Goal: Task Accomplishment & Management: Complete application form

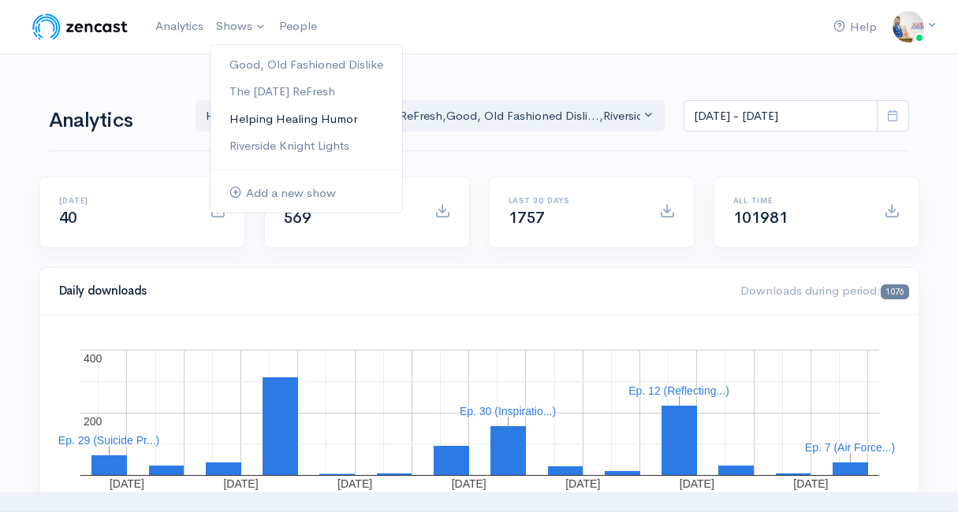
click at [255, 121] on link "Helping Healing Humor" at bounding box center [306, 120] width 192 height 28
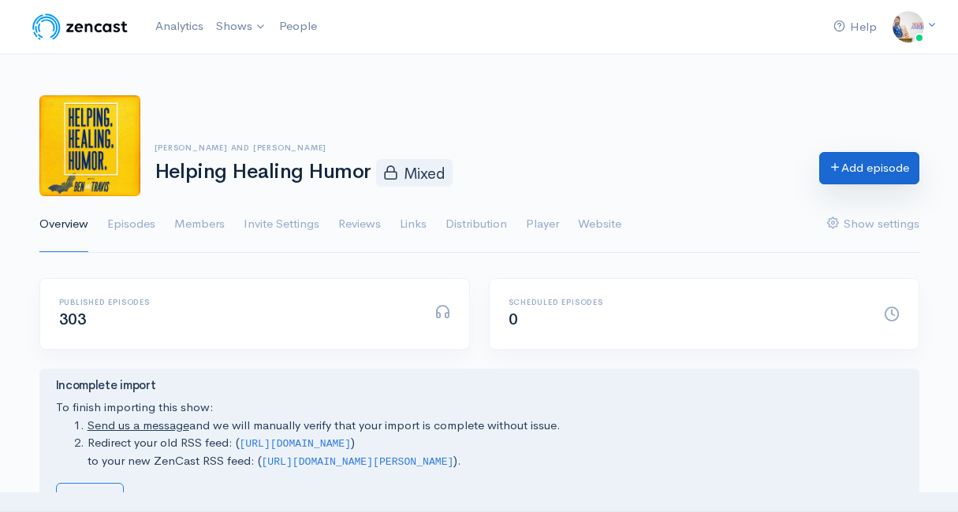
click at [823, 173] on link "Add episode" at bounding box center [869, 168] width 100 height 32
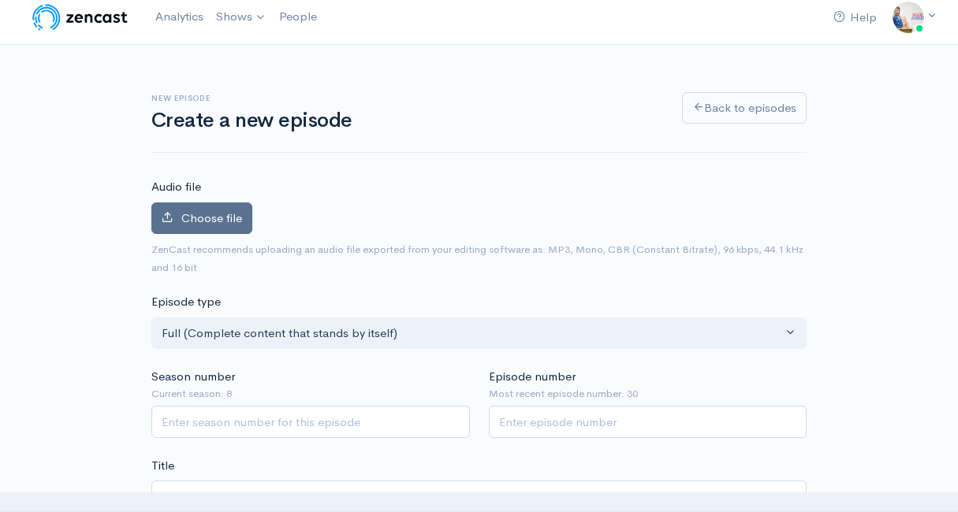
click at [166, 221] on icon at bounding box center [168, 217] width 12 height 12
click at [0, 0] on input "Choose file" at bounding box center [0, 0] width 0 height 0
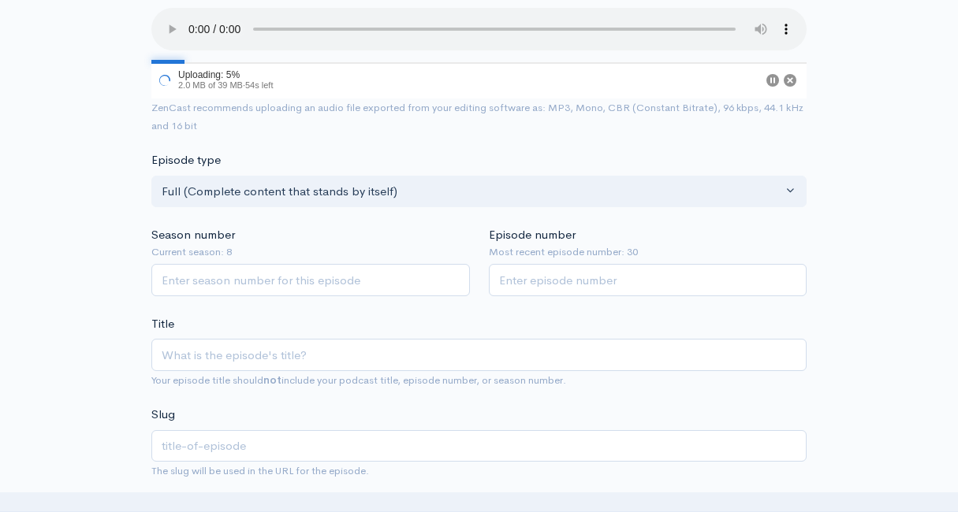
scroll to position [240, 0]
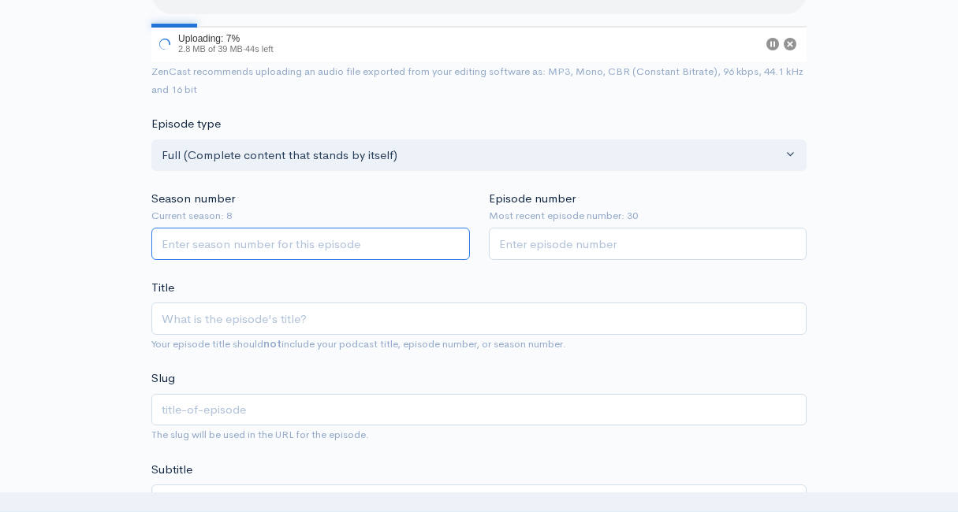
click at [369, 233] on input "Season number" at bounding box center [310, 244] width 318 height 32
type input "8"
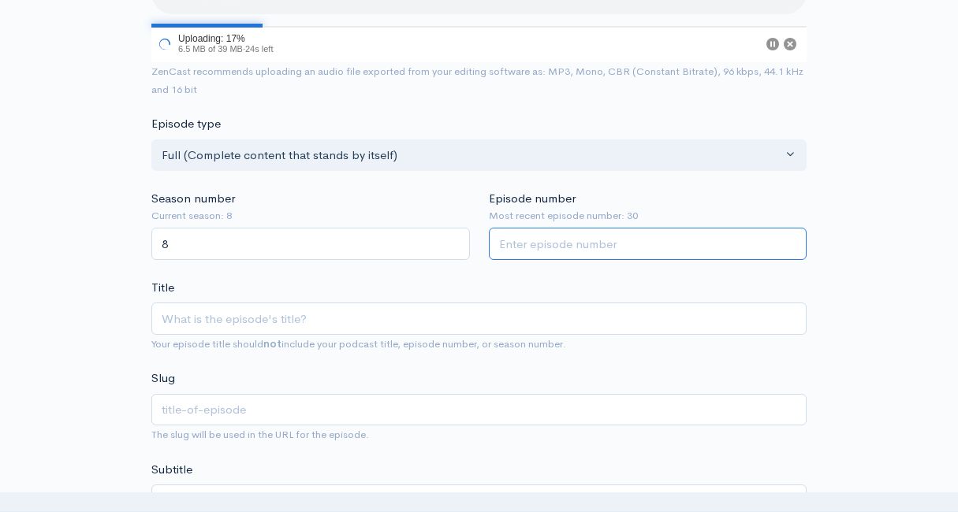
click at [550, 241] on input "Episode number" at bounding box center [648, 244] width 318 height 32
type input "31"
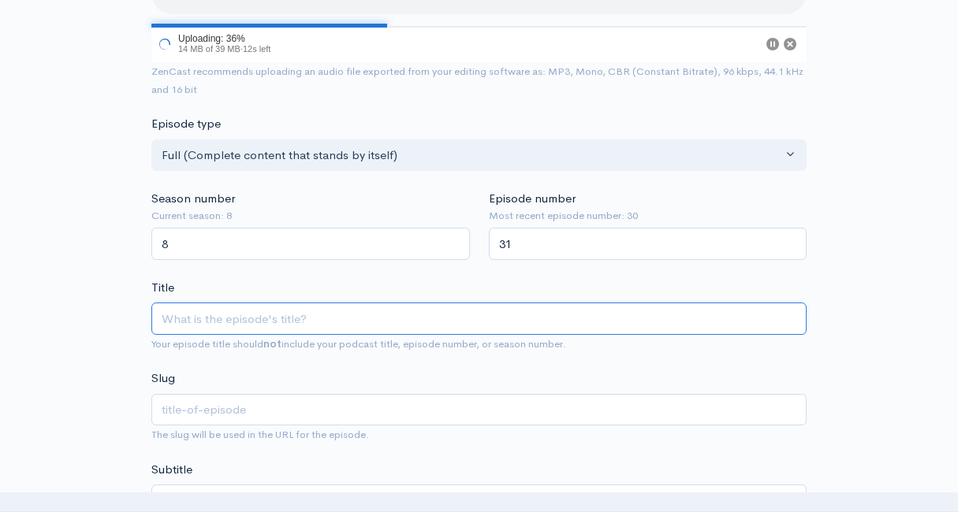
click at [451, 326] on input "Title" at bounding box center [478, 319] width 655 height 32
type input "e"
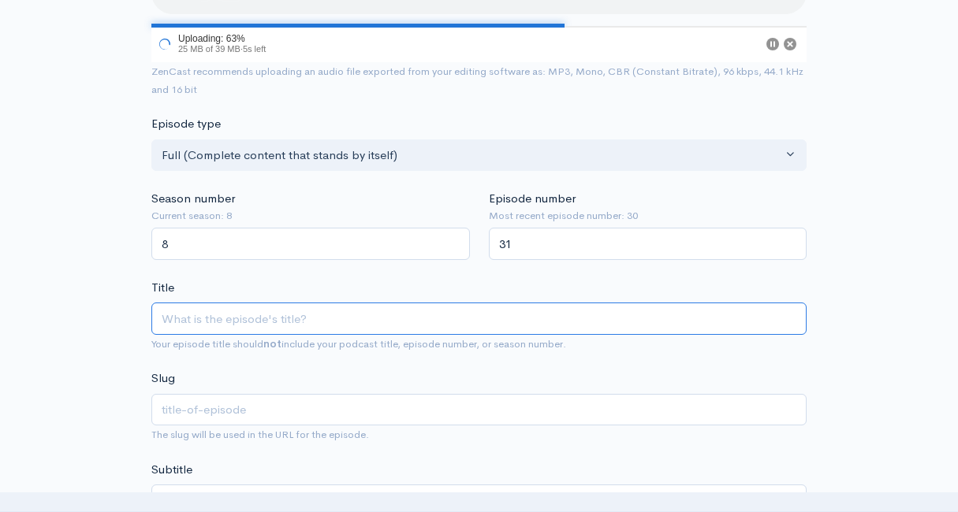
type input "L"
type input "l"
type input "Leu"
type input "leu"
type input "Leuk"
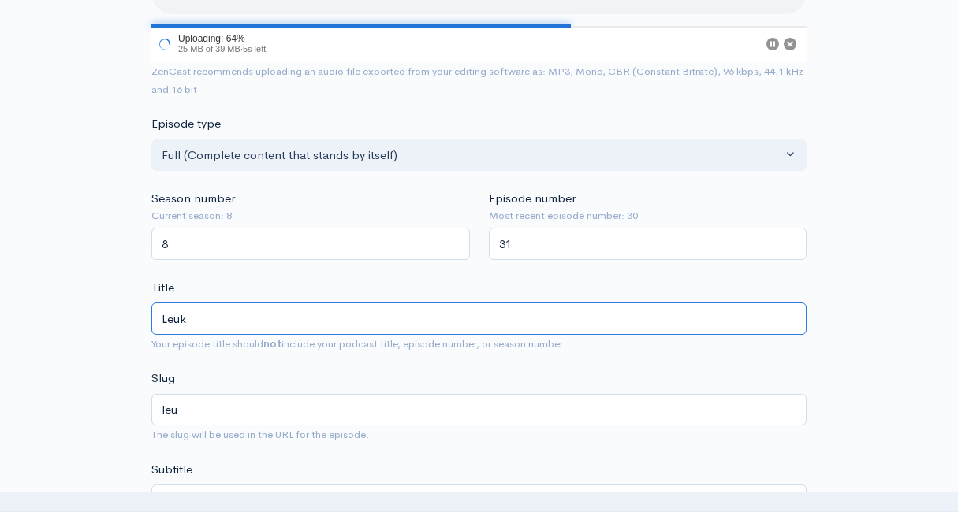
type input "leuk"
type input "Leukem"
type input "leukem"
type input "Leukemi"
type input "leukemi"
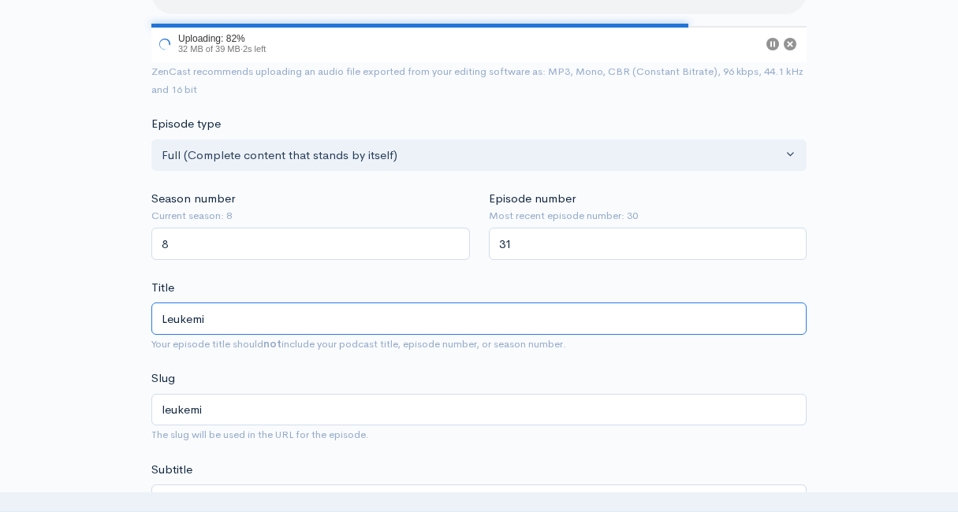
type input "[MEDICAL_DATA]"
type input "leukemia"
type input "Leukemia A"
type input "leukemia-a"
type input "Leukemia Aw"
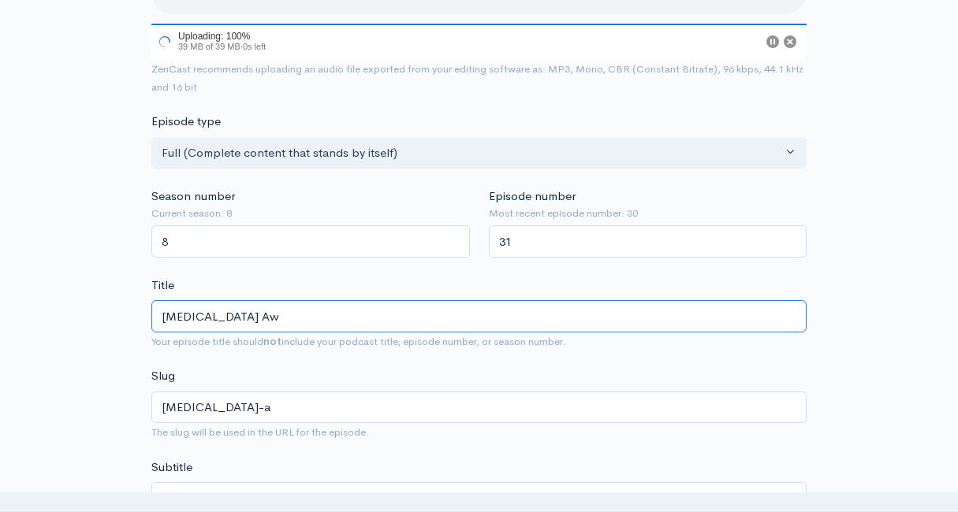
type input "leukemia-aw"
type input "Leukemia Awar"
type input "leukemia-awar"
type input "Leukemia Aware"
type input "leukemia-aware"
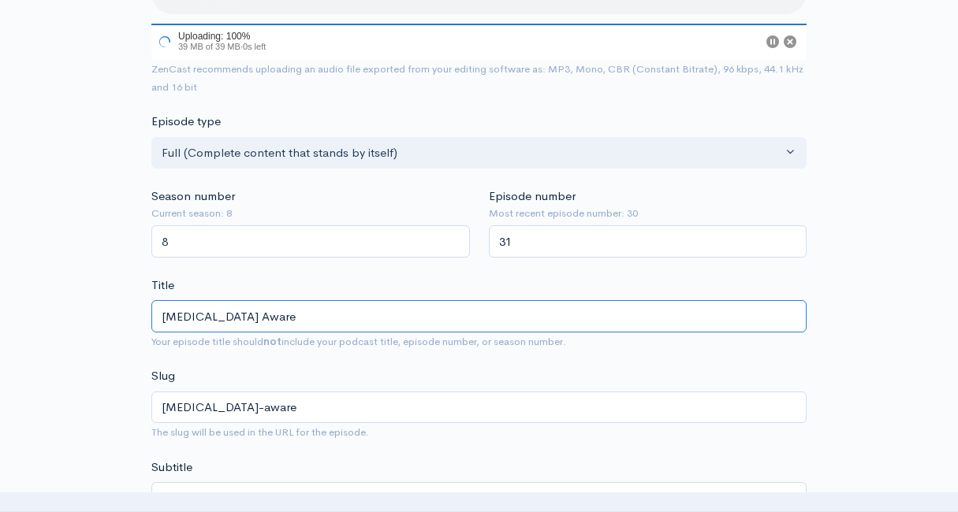
type input "Leukemia Awaren"
type input "leukemia-awaren"
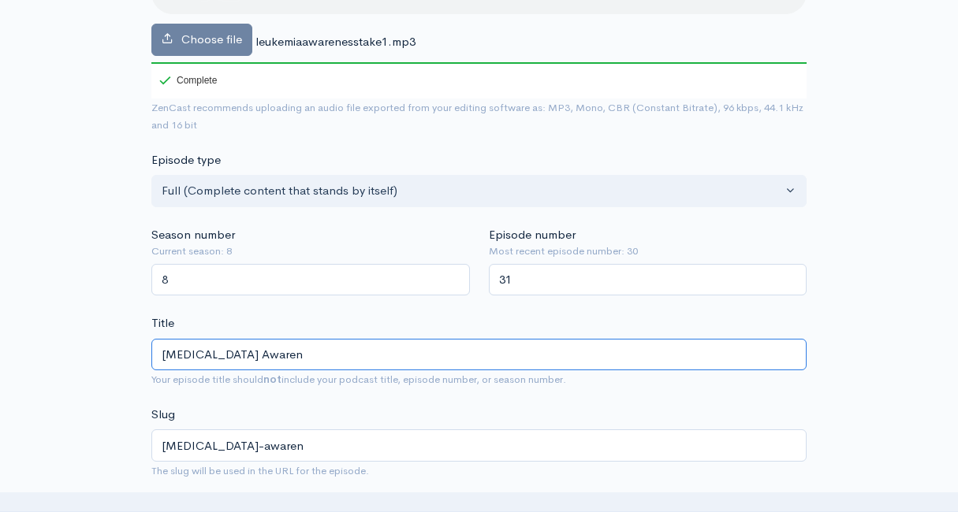
type input "Leukemia Awarens"
type input "leukemia-awarens"
type input "Leukemia Awarenss"
type input "leukemia-awarenss"
type input "Leukemia Awarens"
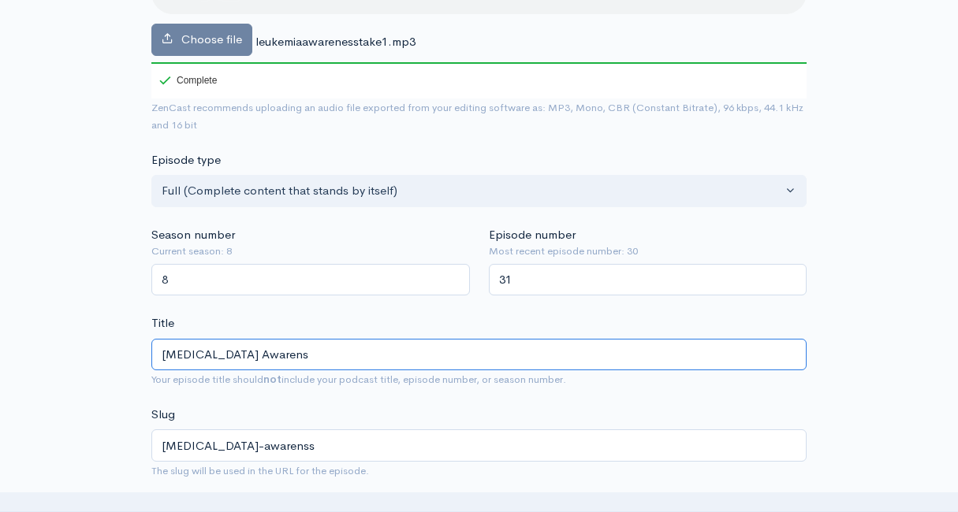
type input "leukemia-awarens"
type input "Leukemia Awaren"
type input "leukemia-awaren"
type input "Leukemia Awarene"
type input "leukemia-awarene"
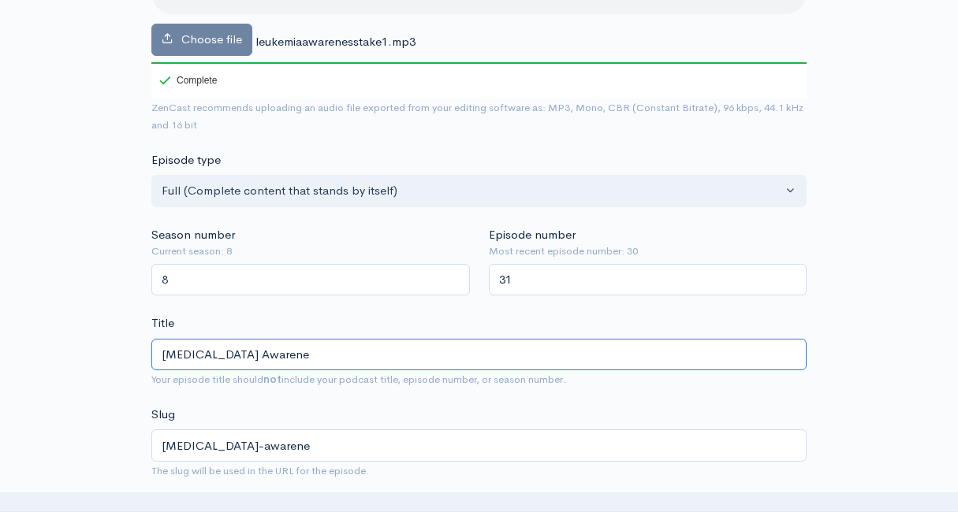
type input "Leukemia Awarenes"
type input "leukemia-awarenes"
type input "Leukemia Awareness"
type input "leukemia-awareness"
type input "Leukemia Awareness, M"
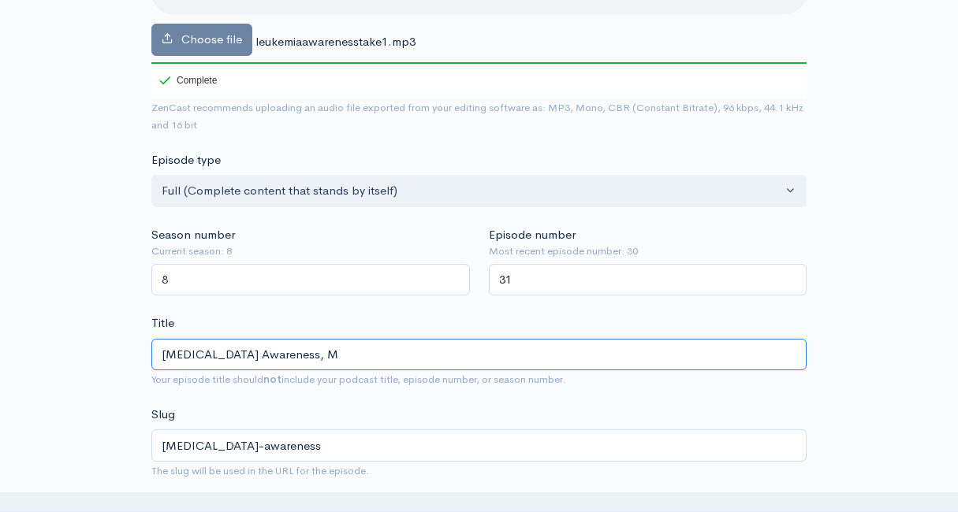
type input "leukemia-awareness-m"
type input "Leukemia Awareness, Mi"
type input "leukemia-awareness-mi"
type input "Leukemia Awareness, Mini"
type input "leukemia-awareness-mini"
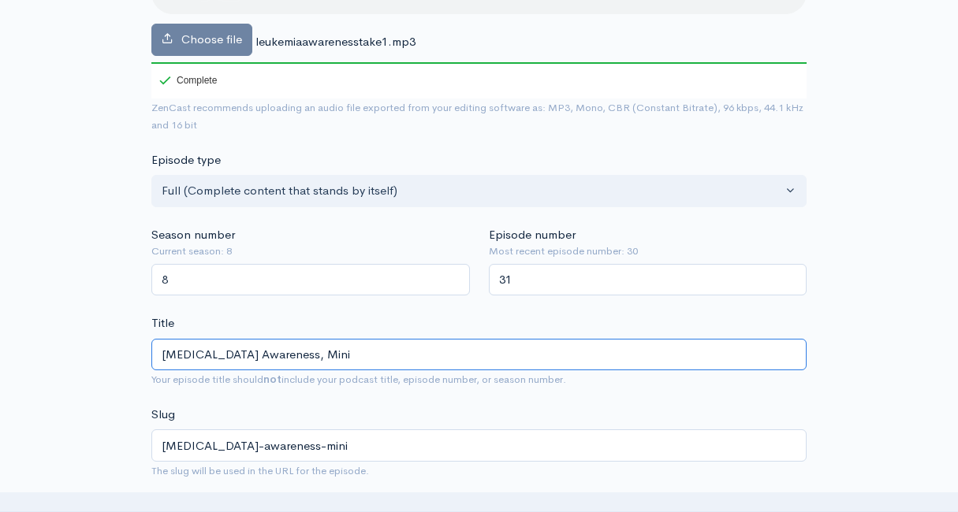
type input "Leukemia Awareness, Minis"
type input "leukemia-awareness-minis"
type input "Leukemia Awareness, Minist"
type input "leukemia-awareness-minist"
type input "Leukemia Awareness, Ministr"
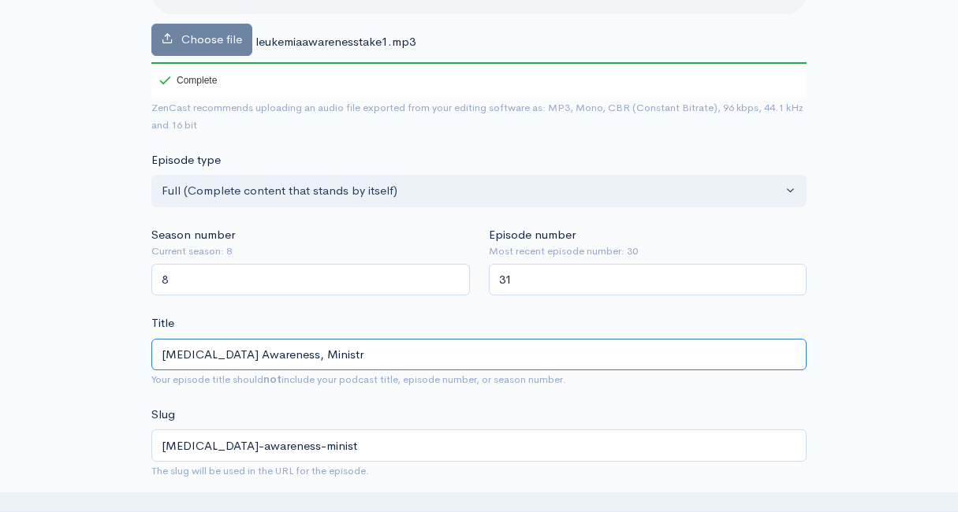
type input "leukemia-awareness-ministr"
type input "Leukemia Awareness, Ministry"
type input "leukemia-awareness-ministry"
type input "Leukemia Awareness, Ministry S"
type input "leukemia-awareness-ministry-s"
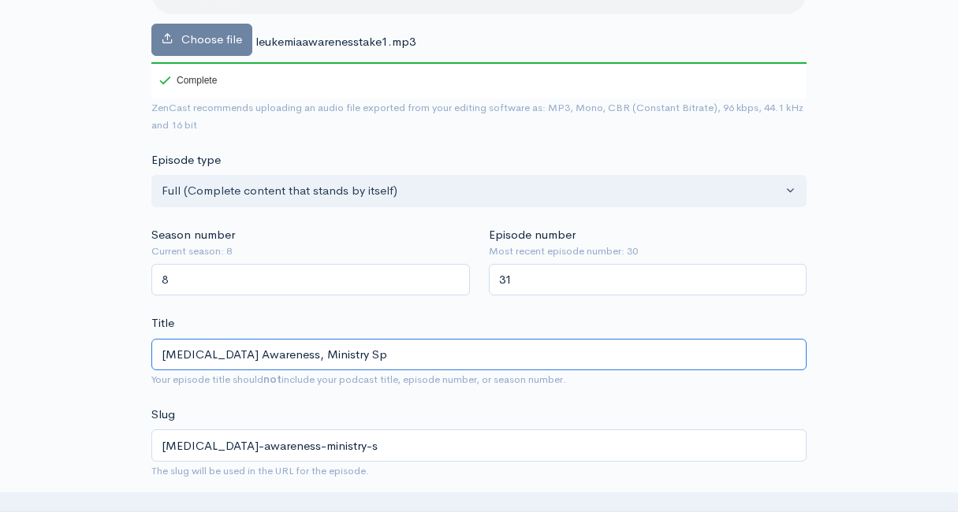
type input "Leukemia Awareness, Ministry Spo"
type input "leukemia-awareness-ministry-spo"
type input "Leukemia Awareness, Ministry Spot"
type input "leukemia-awareness-ministry-spot"
type input "Leukemia Awareness, Ministry Spotli"
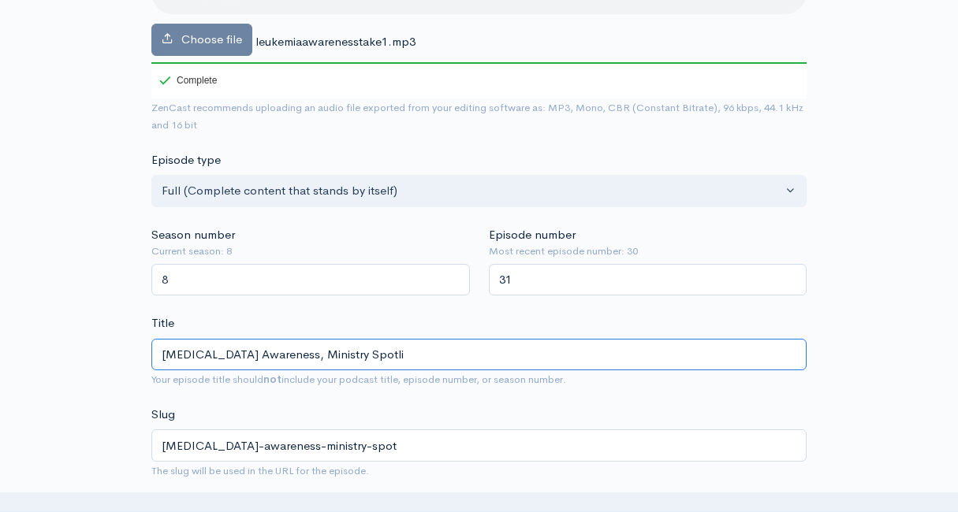
type input "leukemia-awareness-ministry-spotli"
type input "Leukemia Awareness, Ministry Spotligh"
type input "leukemia-awareness-ministry-spotligh"
type input "Leukemia Awareness, Ministry Spotlight"
type input "leukemia-awareness-ministry-spotlight"
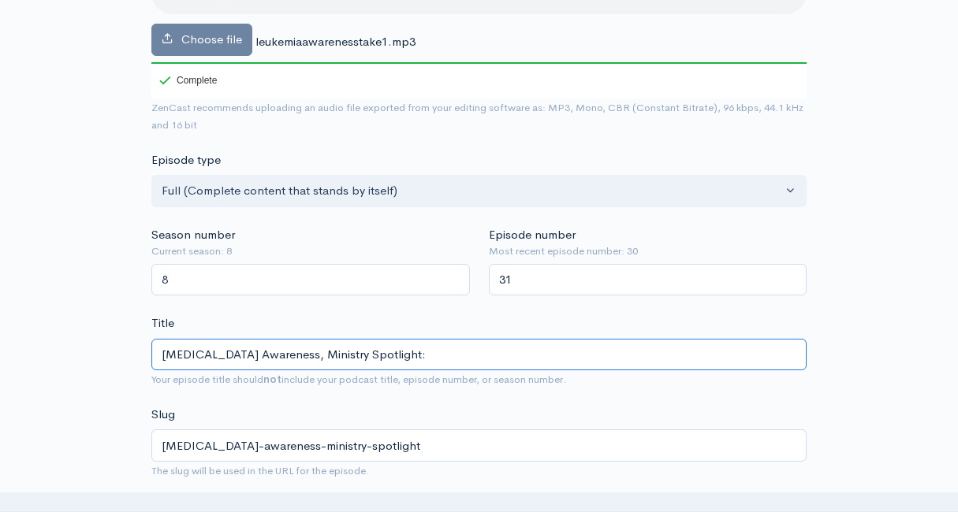
type input "Leukemia Awareness, Ministry Spotlight: P"
type input "leukemia-awareness-ministry-spotlight-p"
type input "Leukemia Awareness, Ministry Spotlight: Par"
type input "leukemia-awareness-ministry-spotlight-par"
type input "Leukemia Awareness, Ministry Spotlight: Part"
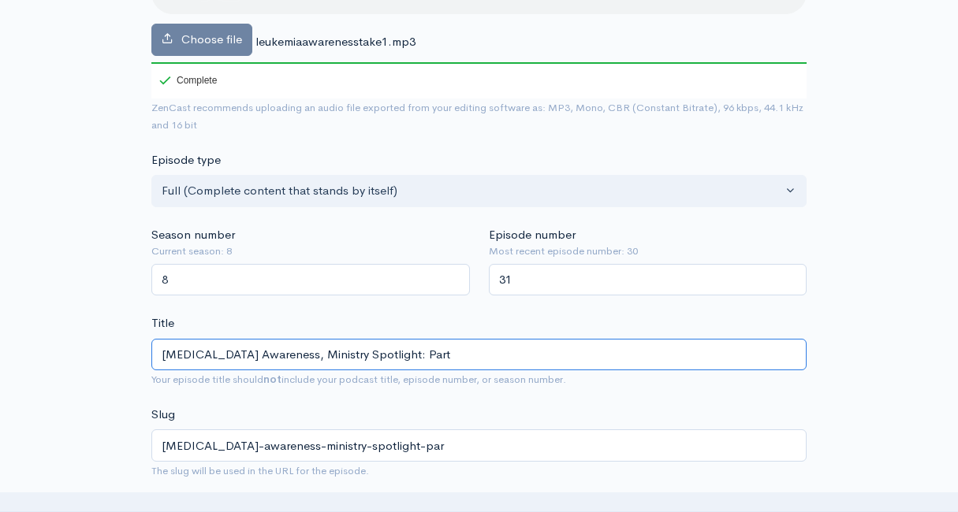
type input "leukemia-awareness-ministry-spotlight-part"
type input "Leukemia Awareness, Ministry Spotlight: Partne"
type input "leukemia-awareness-ministry-spotlight-partne"
type input "Leukemia Awareness, Ministry Spotlight: Partner"
type input "leukemia-awareness-ministry-spotlight-partner"
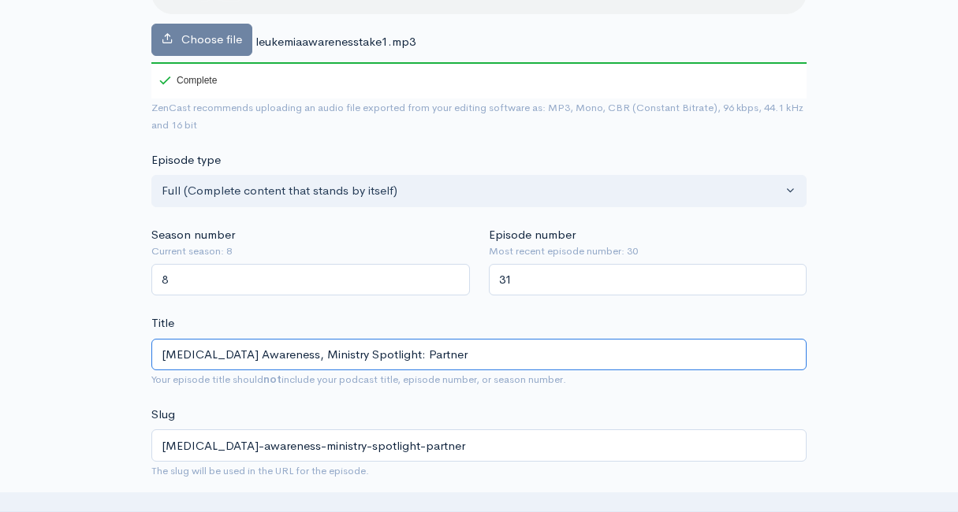
type input "Leukemia Awareness, Ministry Spotlight: Partners"
type input "leukemia-awareness-ministry-spotlight-partners"
type input "Leukemia Awareness, Ministry Spotlight: Partners 4"
type input "leukemia-awareness-ministry-spotlight-partners-4"
type input "Leukemia Awareness, Ministry Spotlight: Partners 4 A"
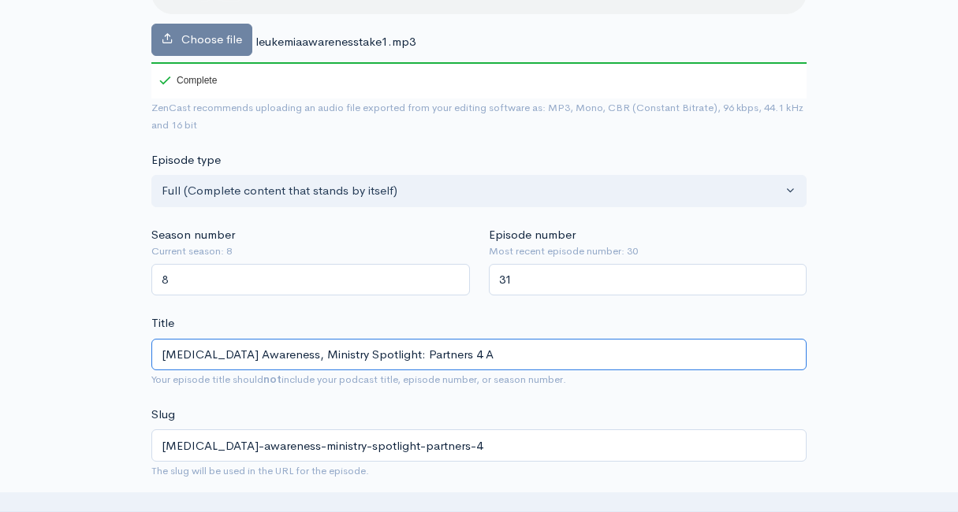
type input "leukemia-awareness-ministry-spotlight-partners-4-a"
type input "Leukemia Awareness, Ministry Spotlight: Partners 4 Af"
type input "leukemia-awareness-ministry-spotlight-partners-4-af"
type input "Leukemia Awareness, Ministry Spotlight: Partners 4 Afri"
type input "leukemia-awareness-ministry-spotlight-partners-4-afri"
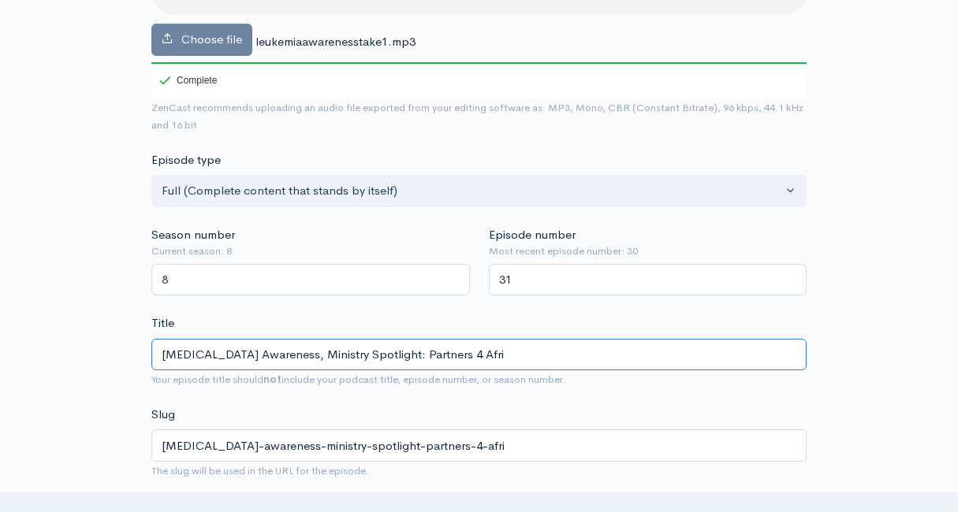
type input "Leukemia Awareness, Ministry Spotlight: Partners 4 Afric"
type input "leukemia-awareness-ministry-spotlight-partners-4-afric"
type input "[MEDICAL_DATA] Awareness, Ministry Spotlight: Partners 4 [GEOGRAPHIC_DATA]"
type input "[MEDICAL_DATA]-awareness-ministry-spotlight-partners-4-[GEOGRAPHIC_DATA]"
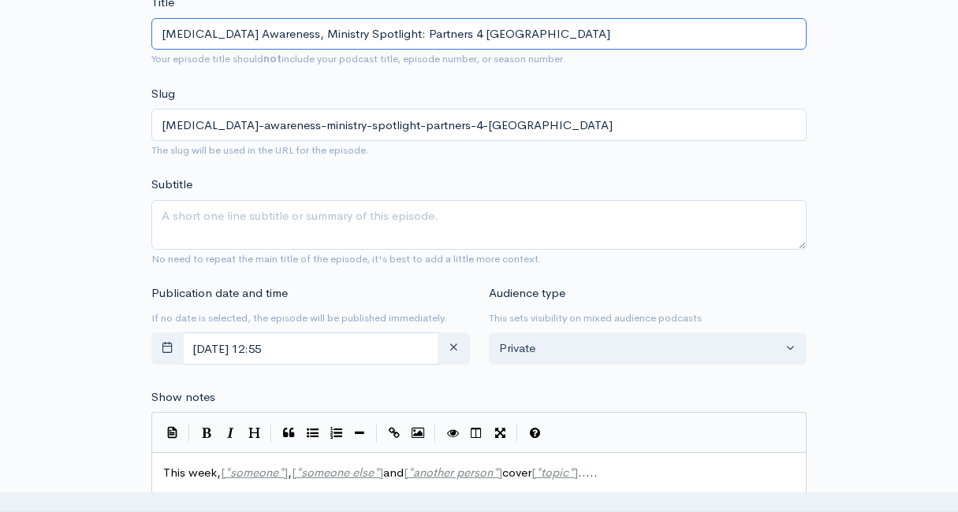
scroll to position [562, 0]
type input "[MEDICAL_DATA] Awareness, Ministry Spotlight: Partners 4 [GEOGRAPHIC_DATA]"
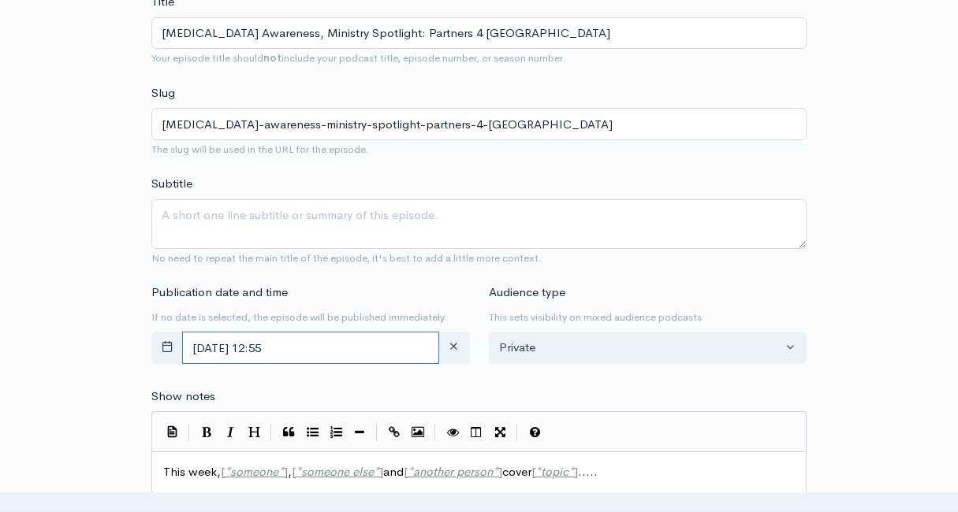
click at [293, 349] on input "September, 29 2025 12:55" at bounding box center [310, 348] width 257 height 32
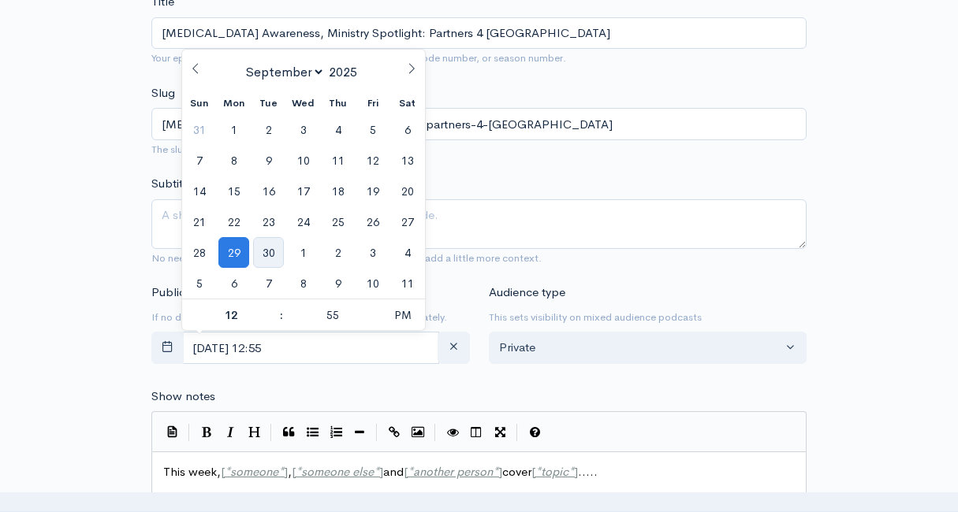
click at [270, 260] on span "30" at bounding box center [268, 252] width 31 height 31
type input "September, 30 2025 12:55"
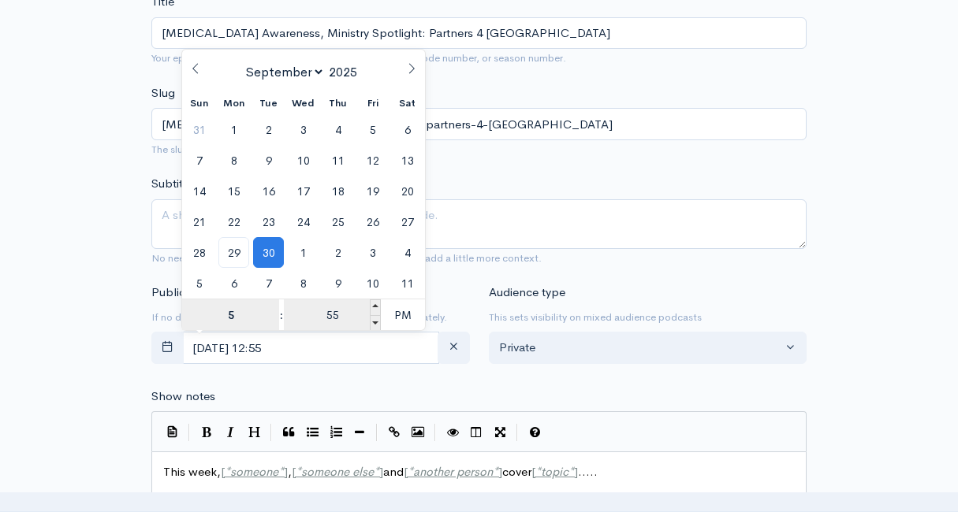
type input "5"
type input "September, 30 2025 17:55"
type input "05"
click at [332, 315] on input "55" at bounding box center [332, 315] width 97 height 32
type input "00"
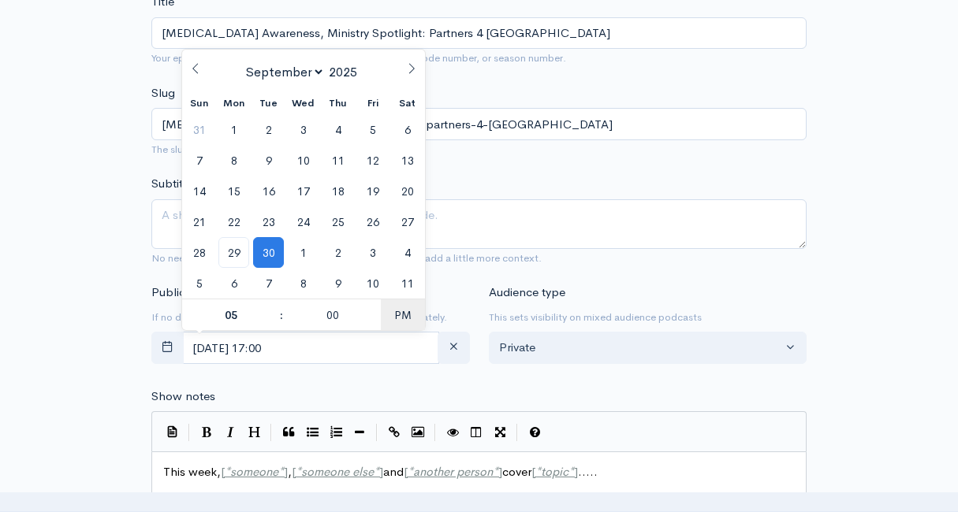
click at [398, 313] on span "PM" at bounding box center [402, 315] width 43 height 32
type input "[DATE] 05:00"
click at [459, 291] on div "Publication date and time If no date is selected, the episode will be published…" at bounding box center [310, 327] width 337 height 87
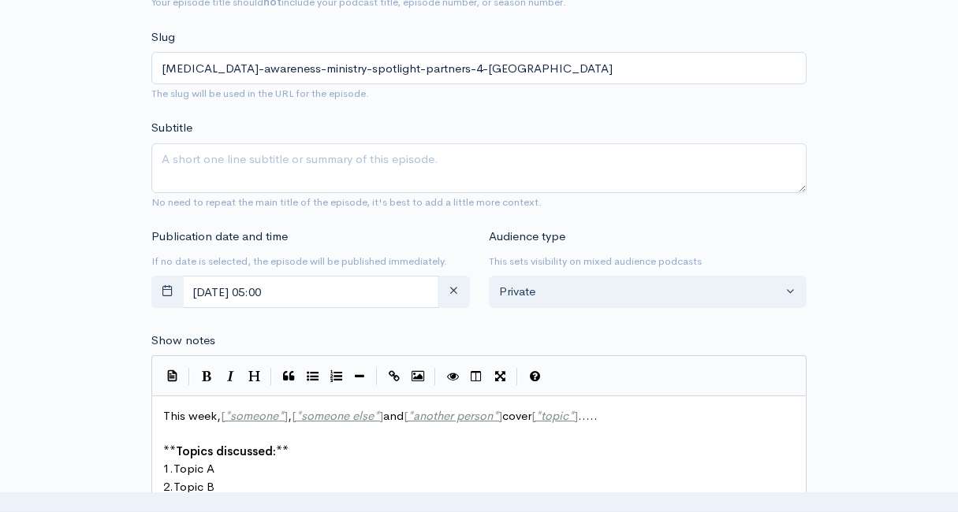
scroll to position [629, 0]
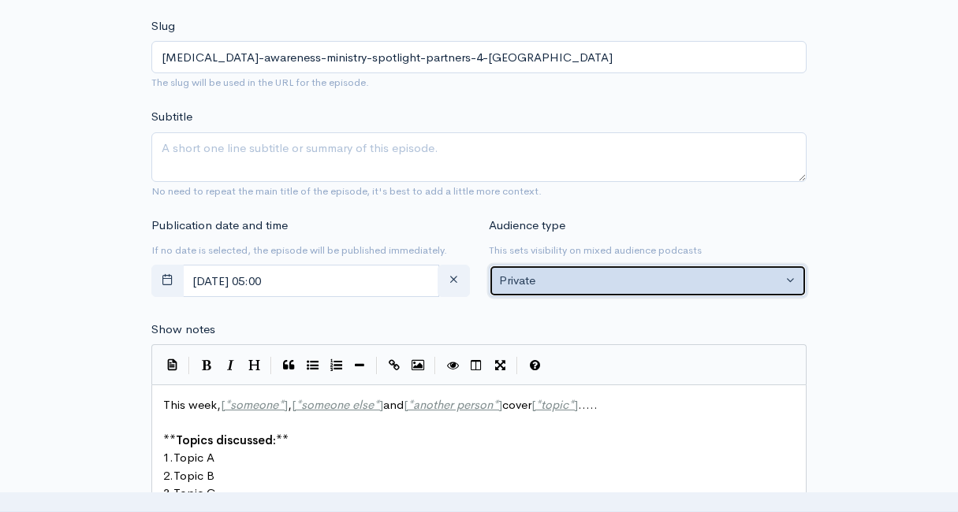
click at [512, 275] on div "Private" at bounding box center [640, 281] width 283 height 18
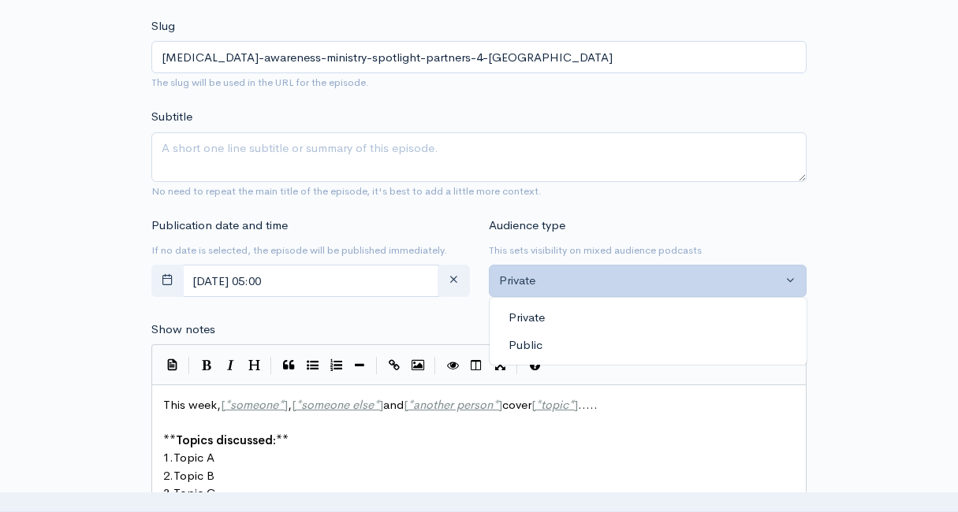
click at [512, 347] on span "Public" at bounding box center [525, 346] width 34 height 18
select select "0"
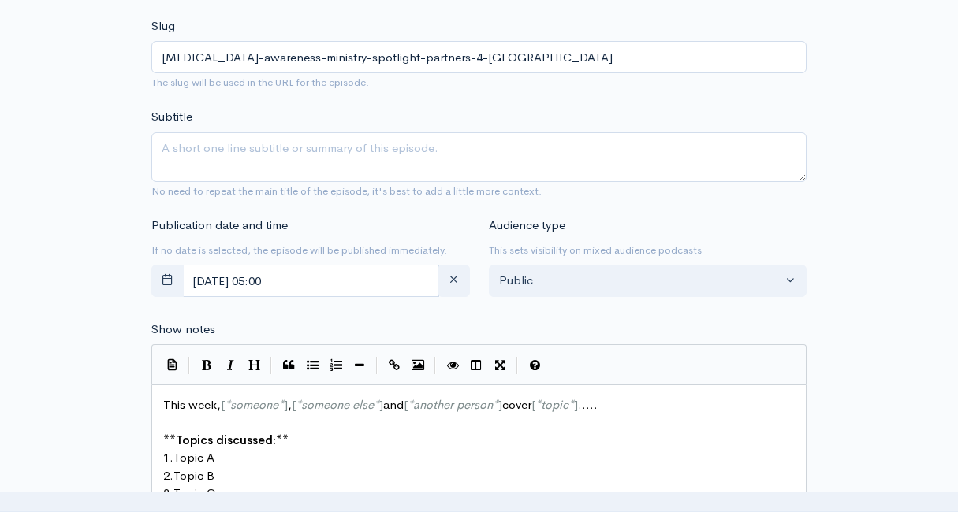
click at [459, 314] on form "Audio file Choose file leukemiaawarenesstake1.mp3 100 Complete ZenCast recommen…" at bounding box center [478, 433] width 655 height 1748
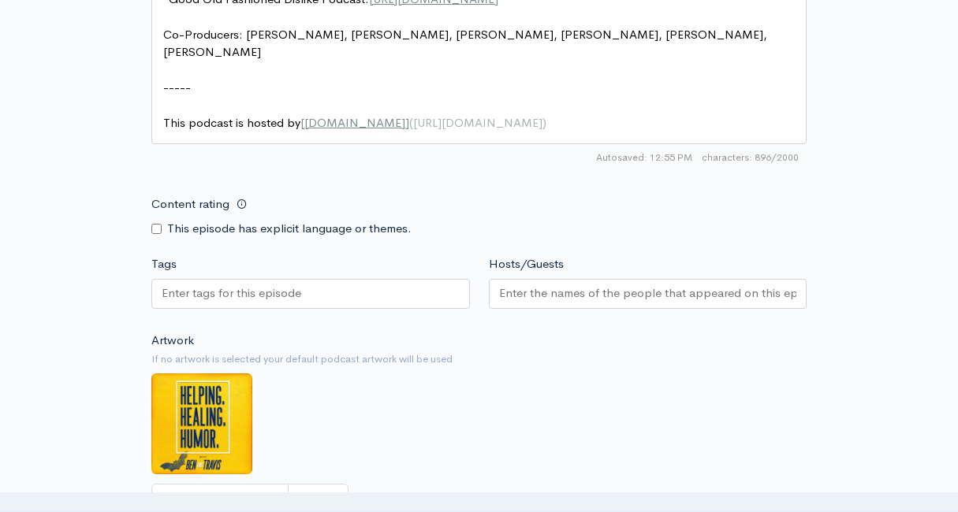
scroll to position [1363, 0]
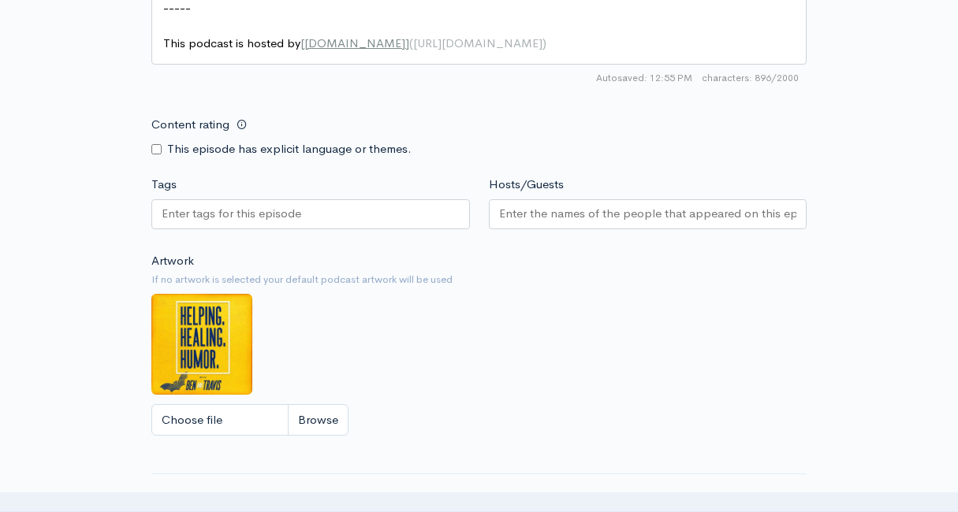
click at [518, 218] on input "Hosts/Guests" at bounding box center [648, 214] width 298 height 18
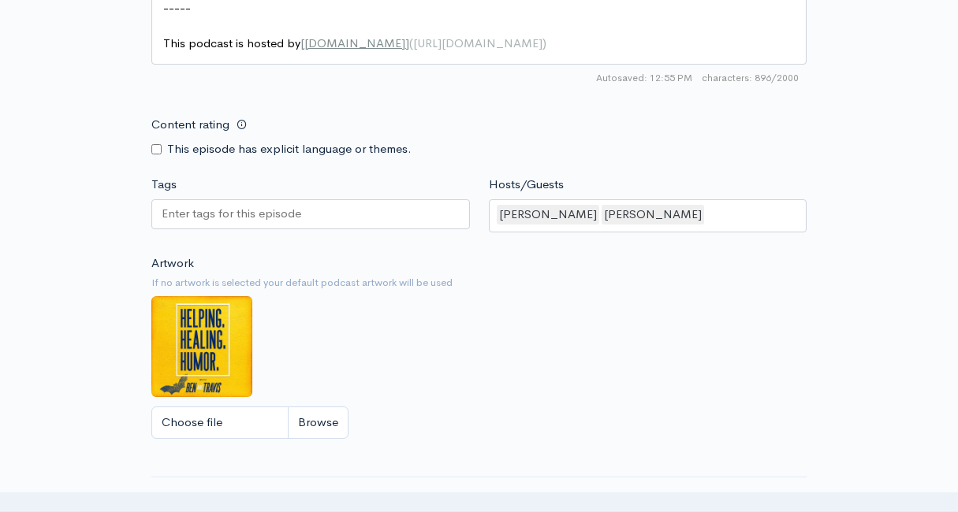
click at [206, 339] on img at bounding box center [201, 346] width 101 height 101
click at [210, 431] on input "Choose file" at bounding box center [249, 423] width 197 height 32
type input "C:\fakepath\1.png"
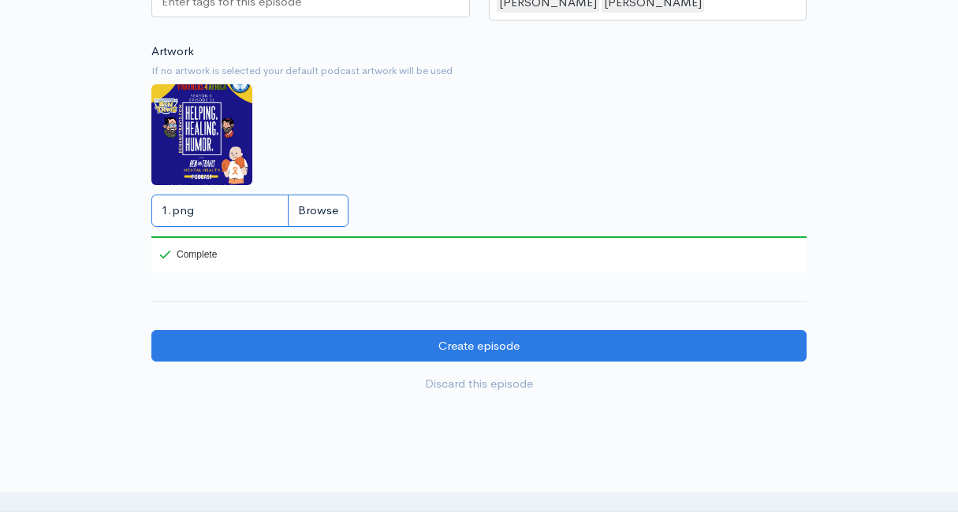
scroll to position [1582, 0]
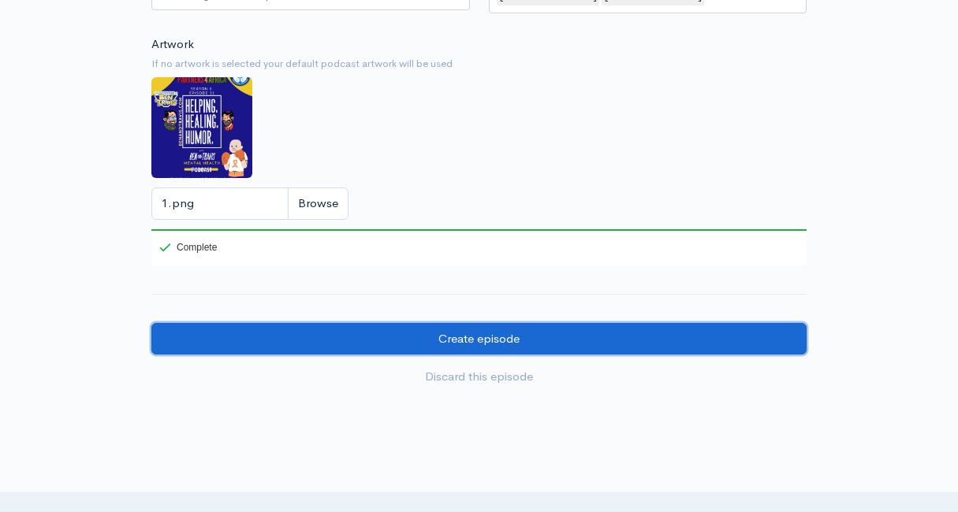
click at [419, 328] on input "Create episode" at bounding box center [478, 339] width 655 height 32
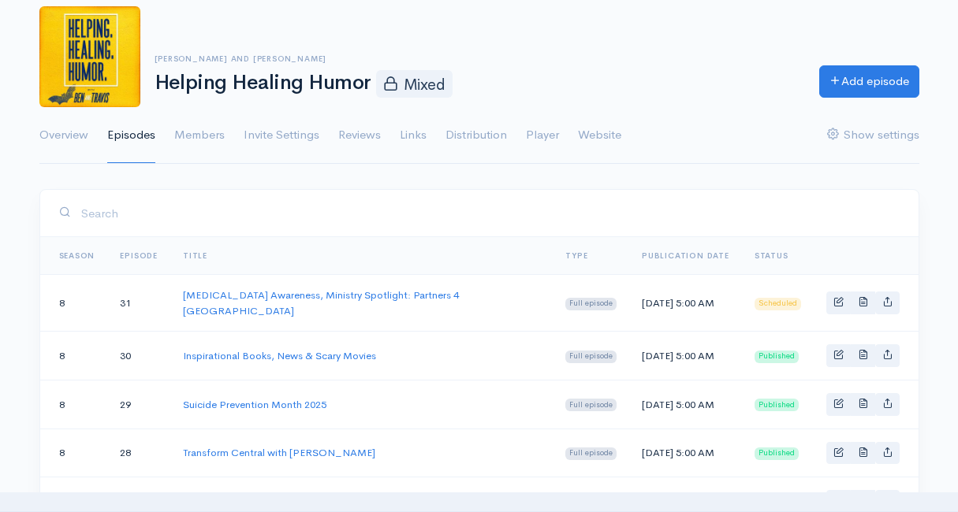
scroll to position [120, 0]
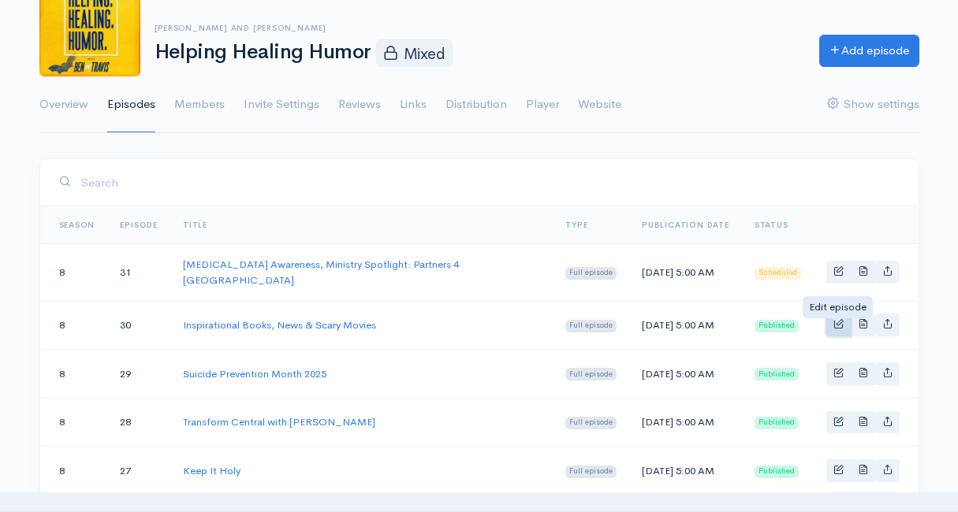
click at [836, 329] on span "Basic example" at bounding box center [838, 323] width 10 height 10
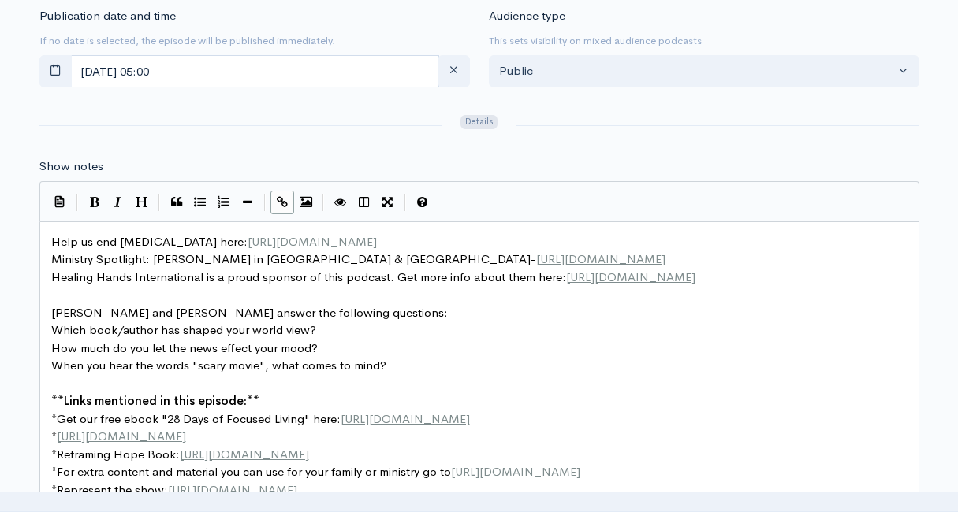
scroll to position [6, 0]
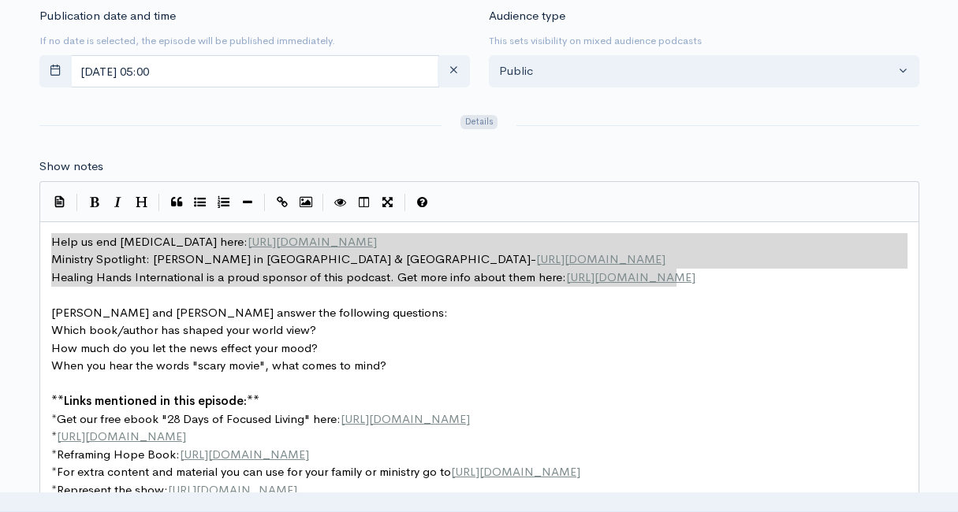
type textarea "Help us end childhood Cancer here: https://fundraising.stjude.org/site/TR/Heroe…"
drag, startPoint x: 702, startPoint y: 281, endPoint x: 41, endPoint y: 244, distance: 662.3
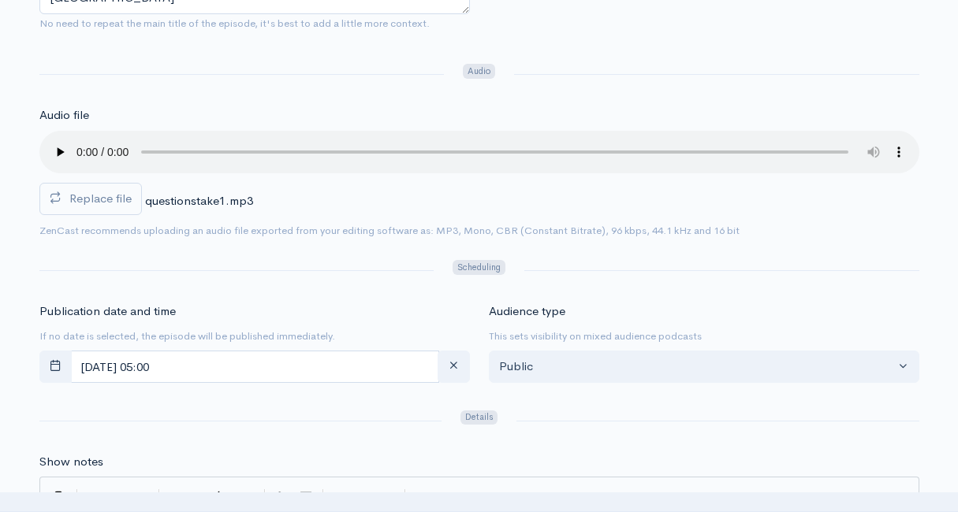
scroll to position [0, 0]
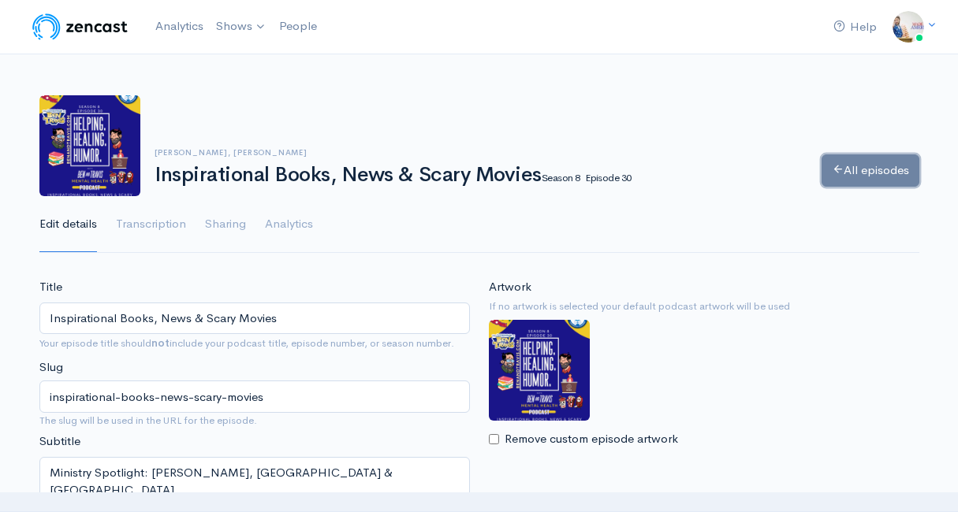
click at [877, 177] on link "All episodes" at bounding box center [870, 170] width 98 height 32
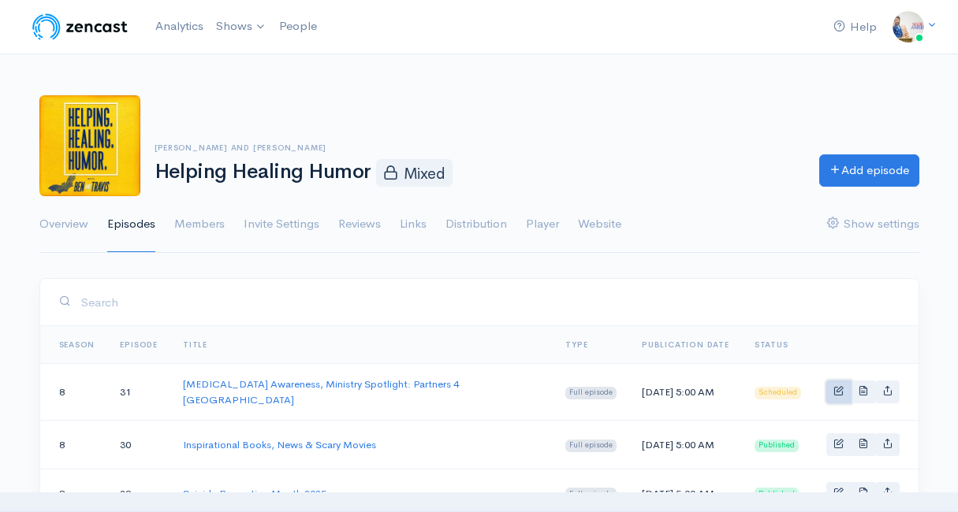
click at [836, 394] on span "Basic example" at bounding box center [838, 390] width 10 height 10
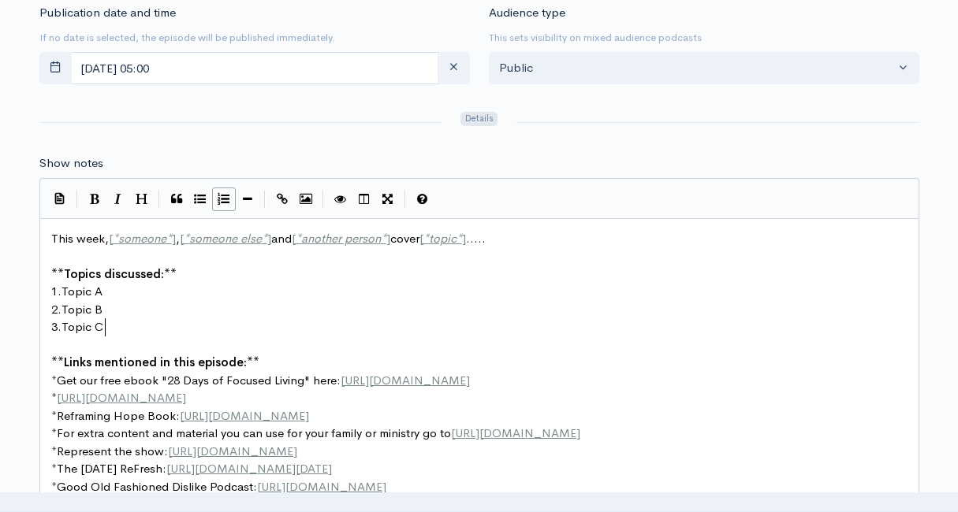
scroll to position [6, 0]
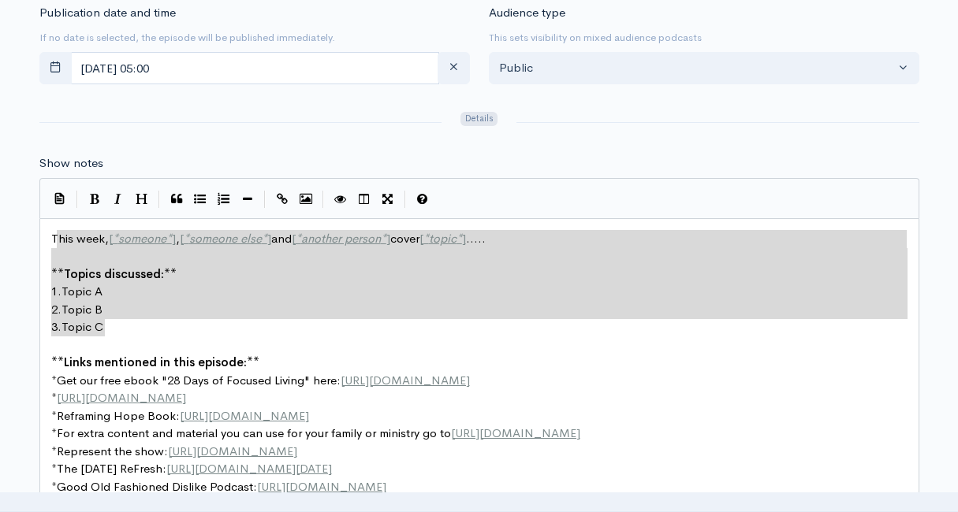
type textarea "This week, [*someone*], [*someone else*] and [*another person*] cover [*topic*]…"
drag, startPoint x: 128, startPoint y: 331, endPoint x: 40, endPoint y: 236, distance: 128.8
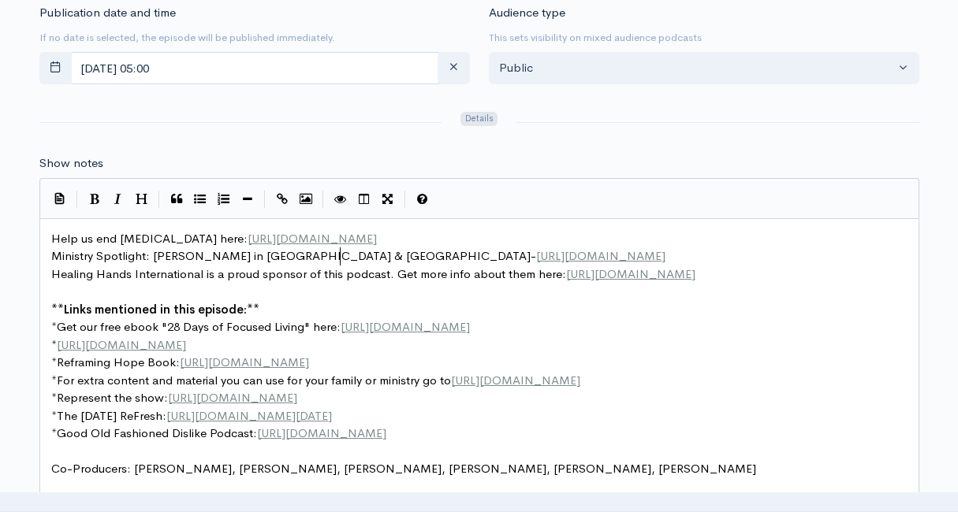
click at [341, 259] on span "Ministry Spotlight: Mike Brooks in Bangladesh & Nepal- https://highlandparkcoc.…" at bounding box center [358, 255] width 614 height 15
type textarea "Partners 4 [GEOGRAPHIC_DATA]"
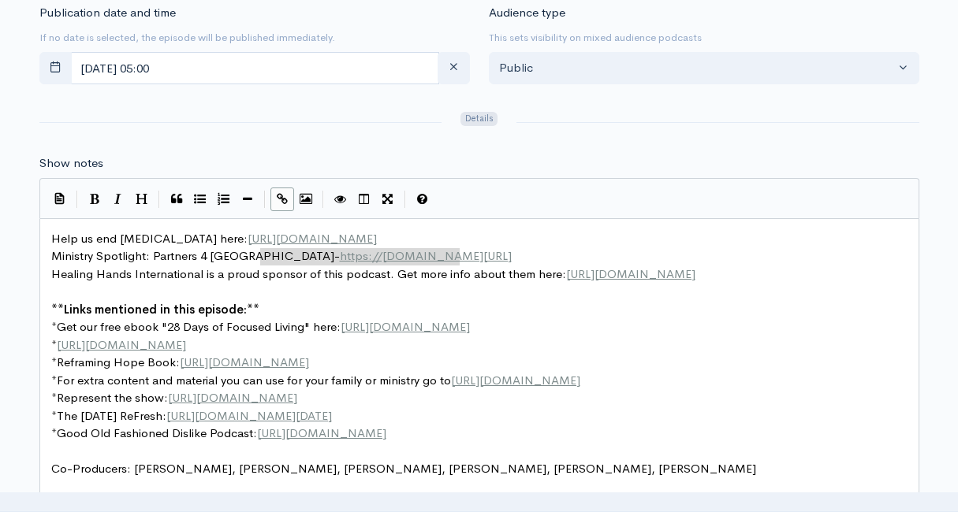
type textarea "https://highlandparkcoc.com/missions"
drag, startPoint x: 468, startPoint y: 254, endPoint x: 248, endPoint y: 259, distance: 219.9
paste textarea
click at [716, 266] on pre "Healing Hands International is a proud sponsor of this podcast. Get more info a…" at bounding box center [479, 275] width 862 height 18
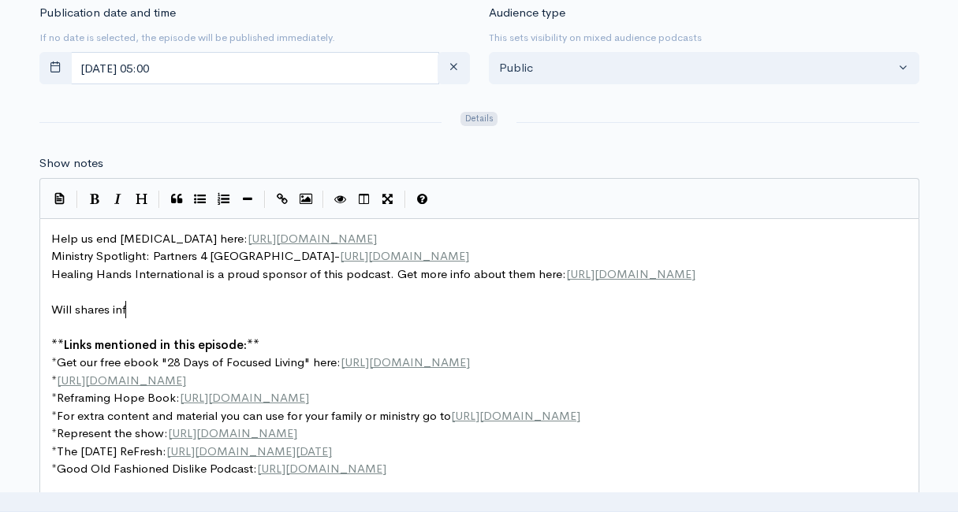
scroll to position [6, 80]
type textarea "Will shares info about o"
type textarea "our ministry spotlight on "Parte"
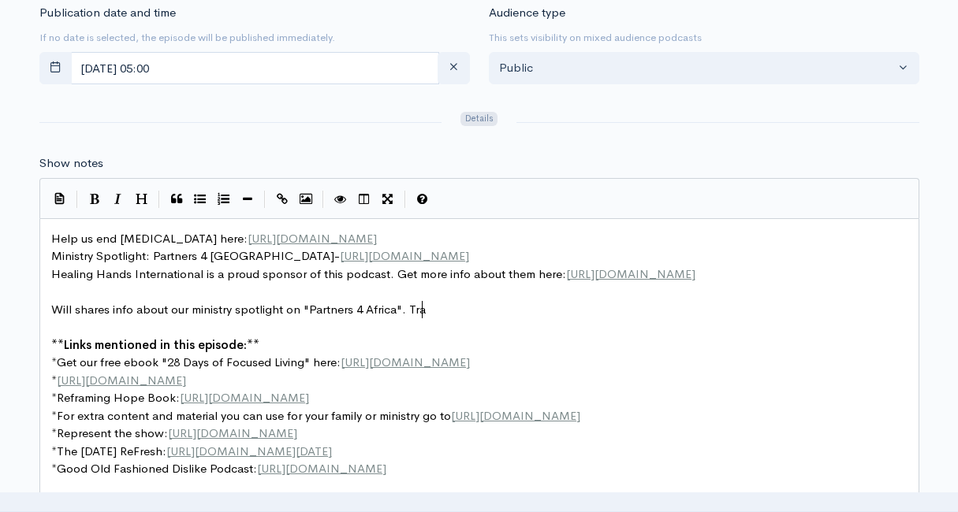
type textarea "ners 4 Africa". Travi"
type textarea "Ben and Travis then discs"
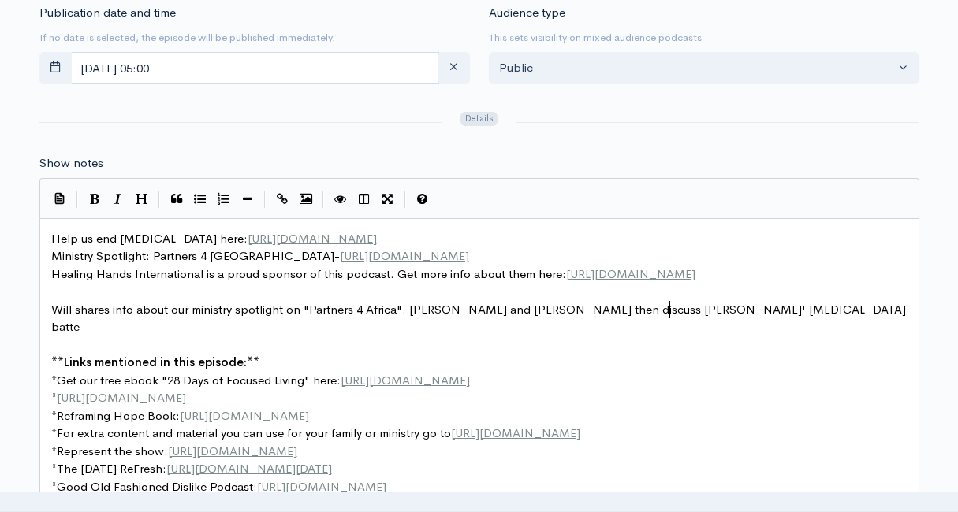
type textarea "uss Travis' leukemia batter"
type textarea "le and practical ways to stay encouraged while faing"
type textarea "cing trials and scary om"
type textarea "m"
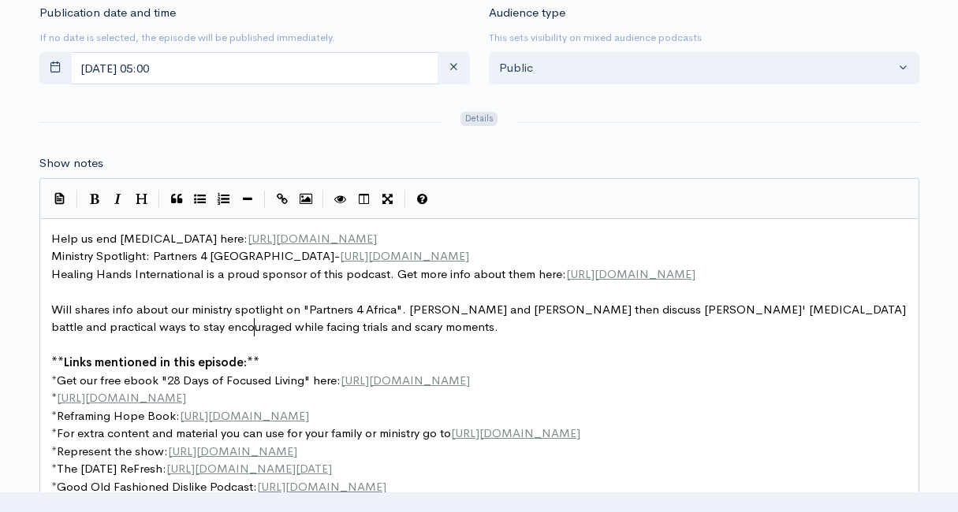
scroll to position [6, 54]
type textarea "moments. The episode wrap"
type textarea "s up with the Healing Hands International Quest of"
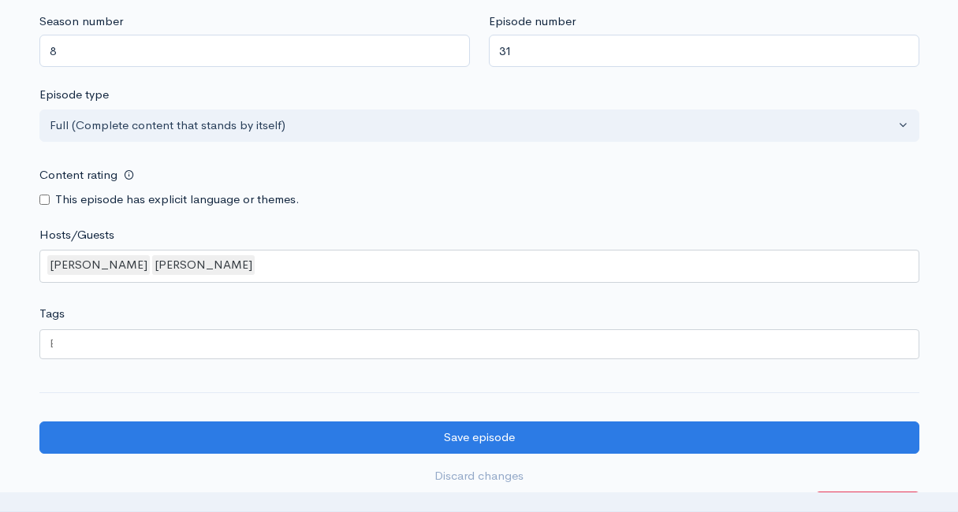
scroll to position [1645, 0]
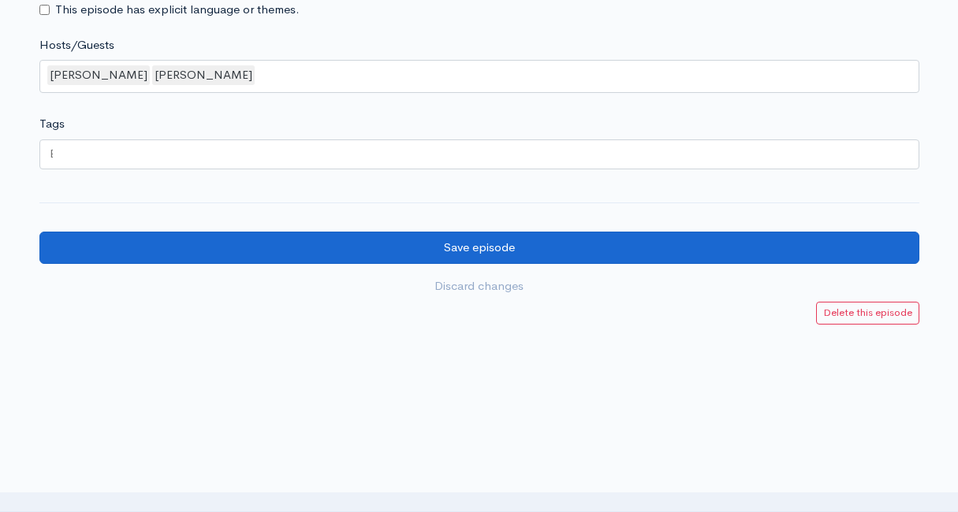
type textarea "ion of the Day."
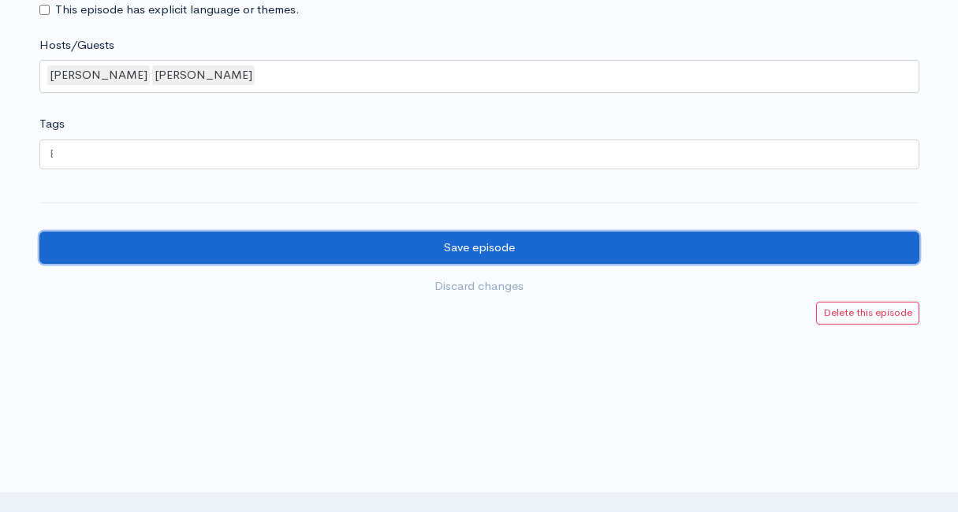
click at [641, 234] on input "Save episode" at bounding box center [479, 248] width 880 height 32
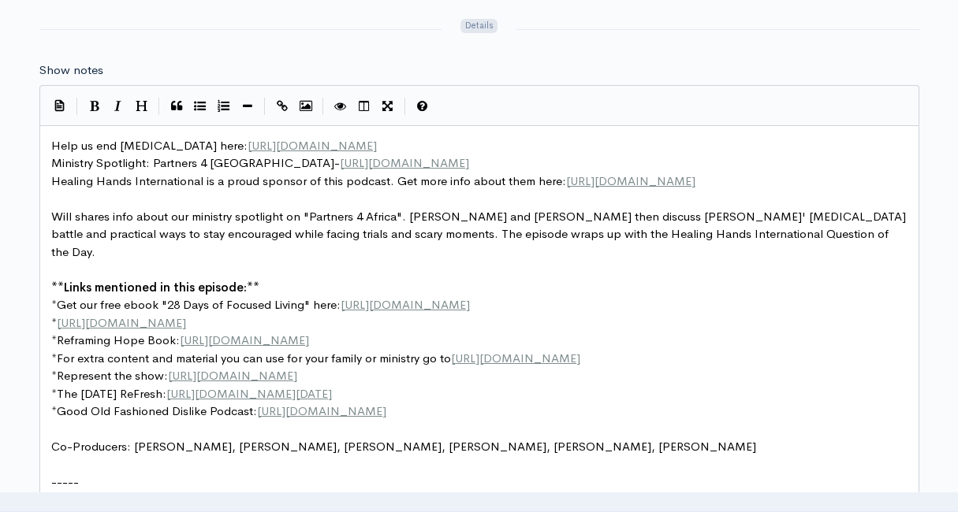
scroll to position [6, 0]
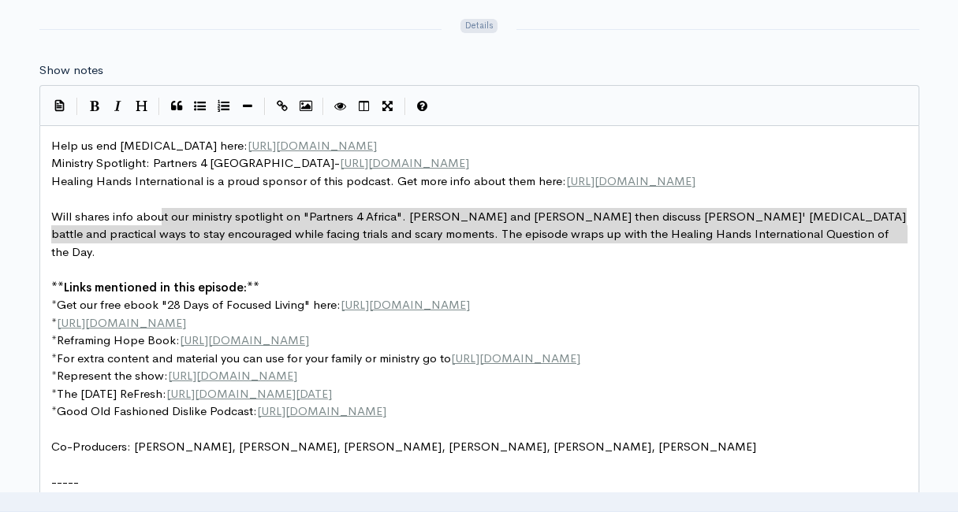
type textarea "Help us end childhood Cancer here: https://fundraising.stjude.org/site/TR/Heroe…"
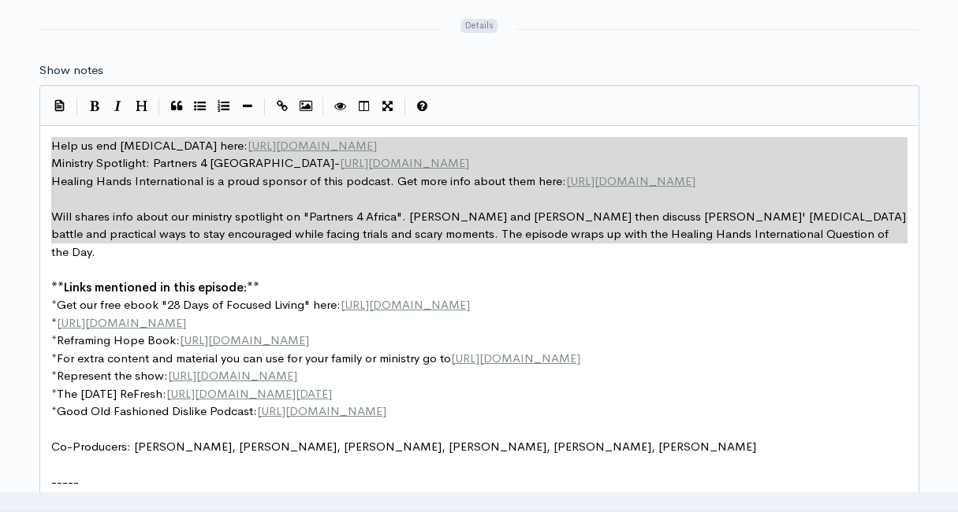
drag, startPoint x: 699, startPoint y: 246, endPoint x: 22, endPoint y: 145, distance: 684.5
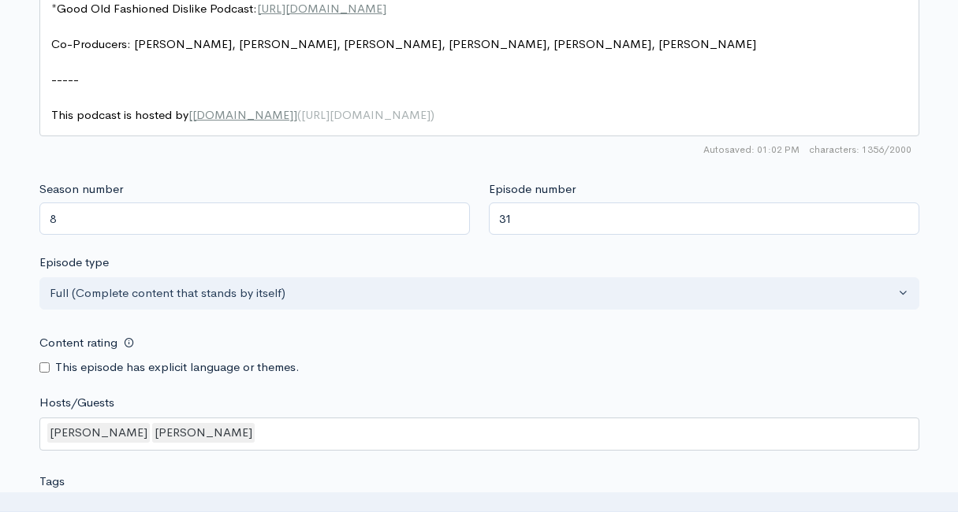
scroll to position [1419, 0]
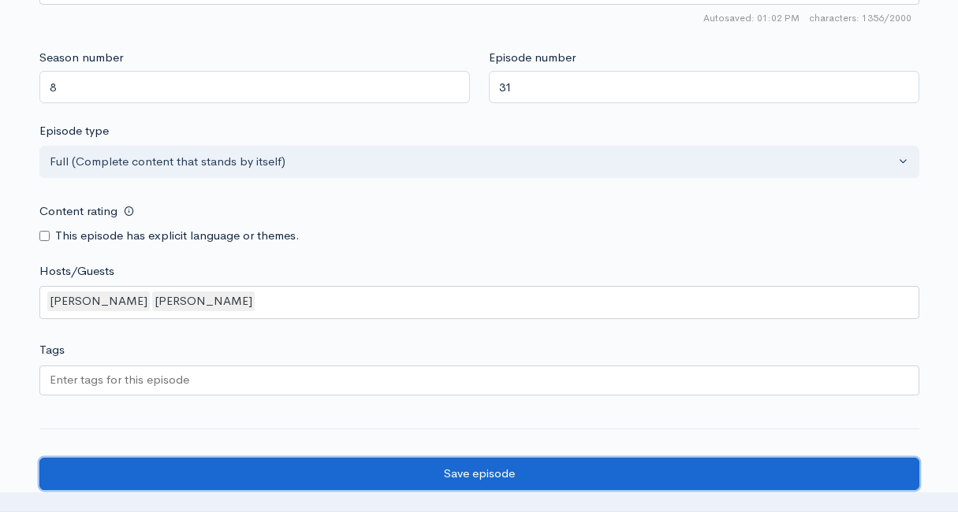
click at [271, 460] on input "Save episode" at bounding box center [479, 474] width 880 height 32
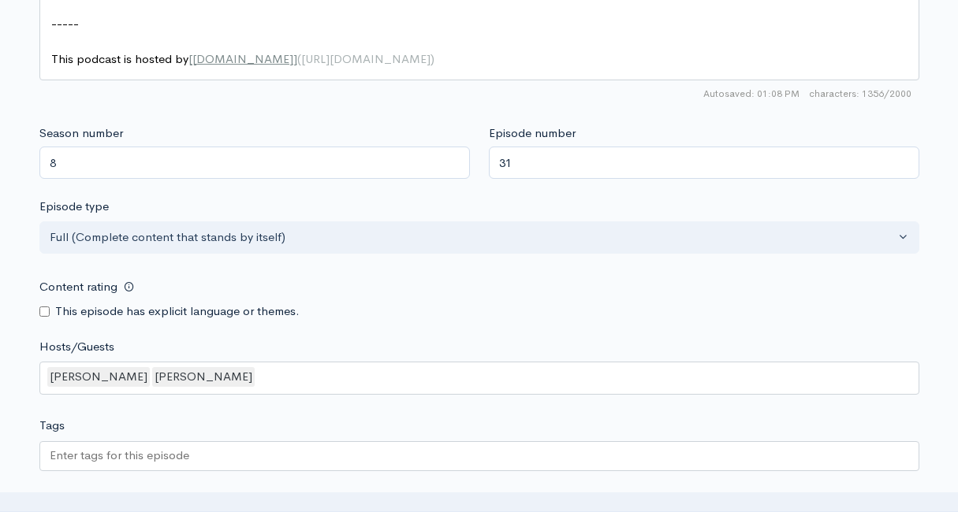
scroll to position [1364, 0]
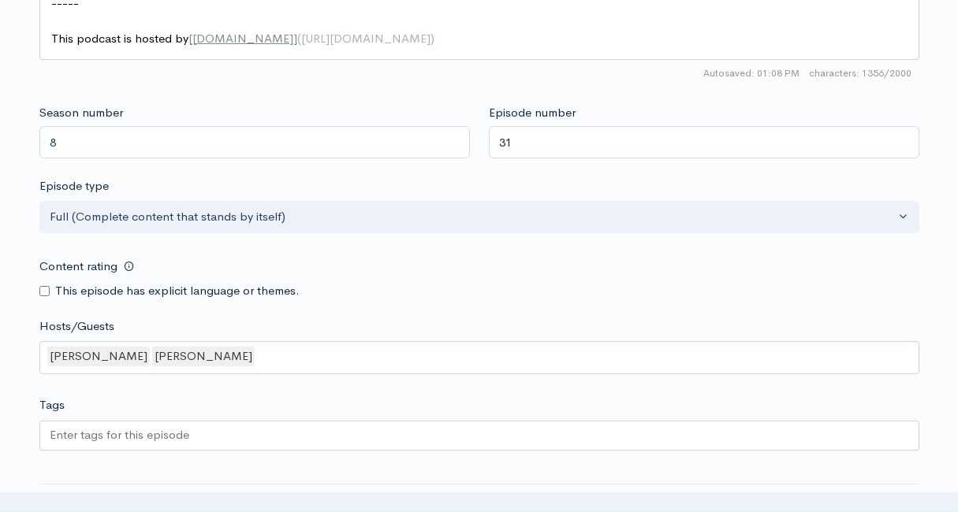
click at [277, 421] on div at bounding box center [479, 436] width 880 height 30
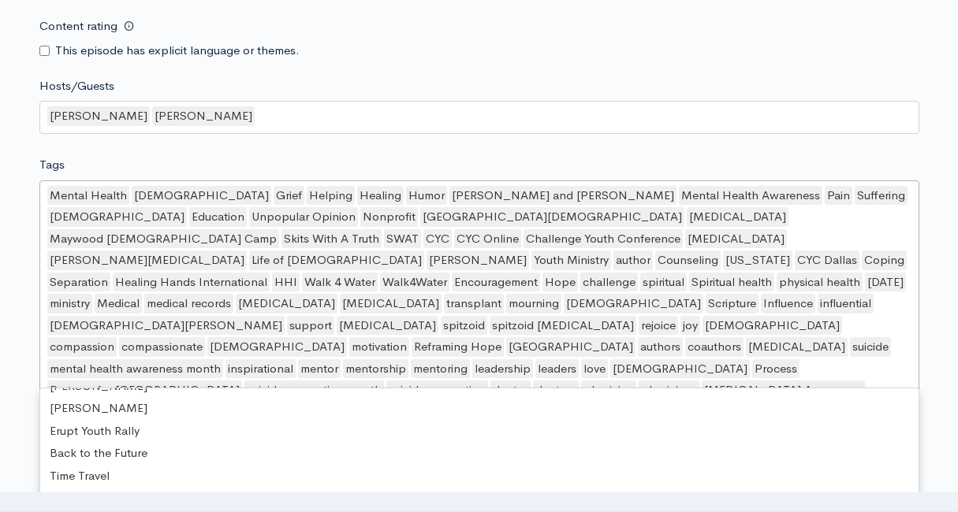
scroll to position [21342, 0]
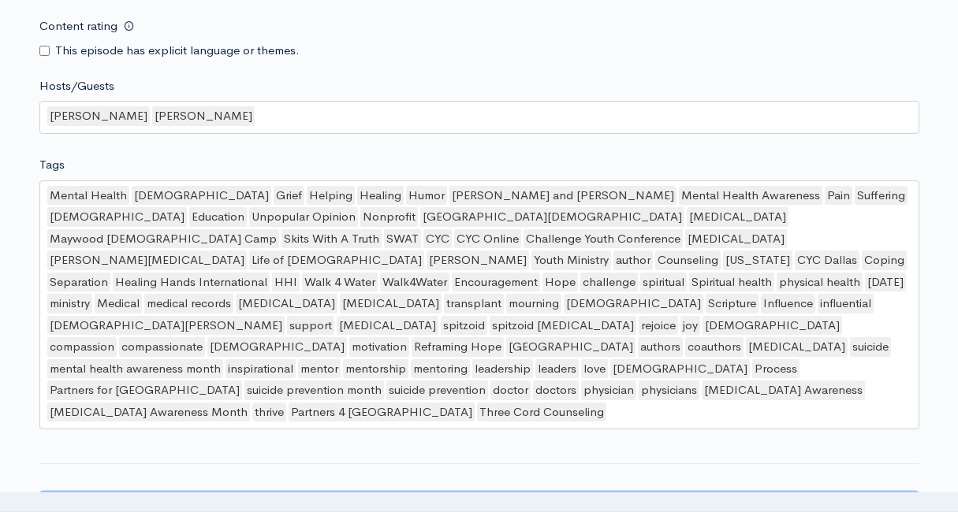
click at [189, 493] on input "Save episode" at bounding box center [479, 509] width 880 height 32
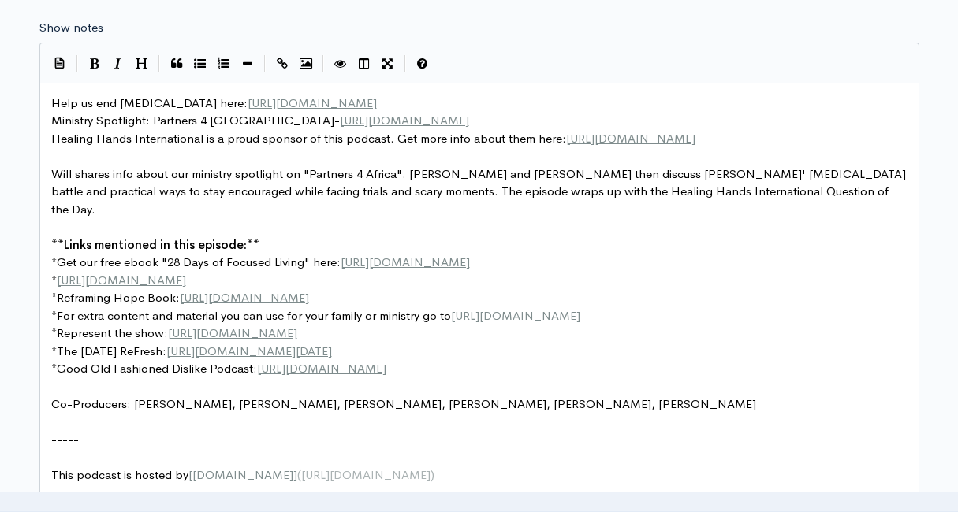
scroll to position [6, 0]
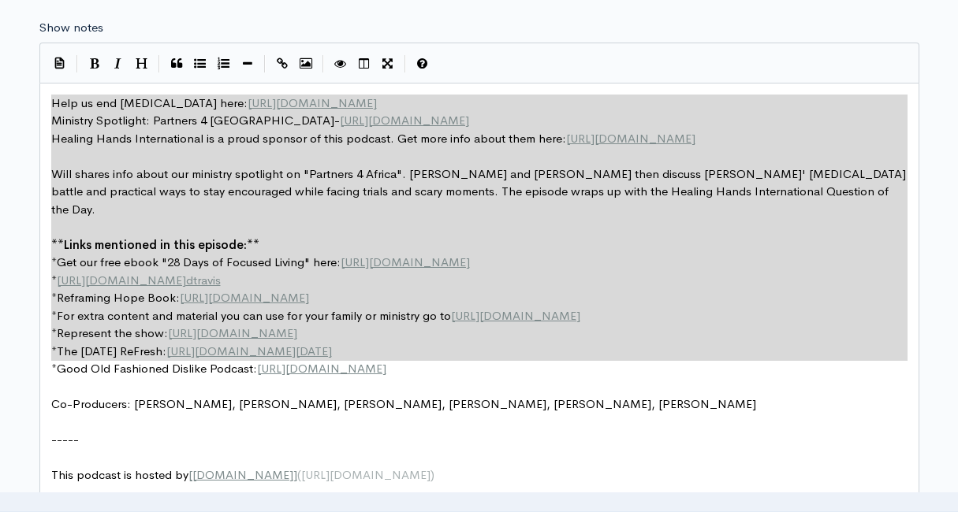
type textarea "Help us end childhood Cancer here: https://fundraising.stjude.org/site/TR/Heroe…"
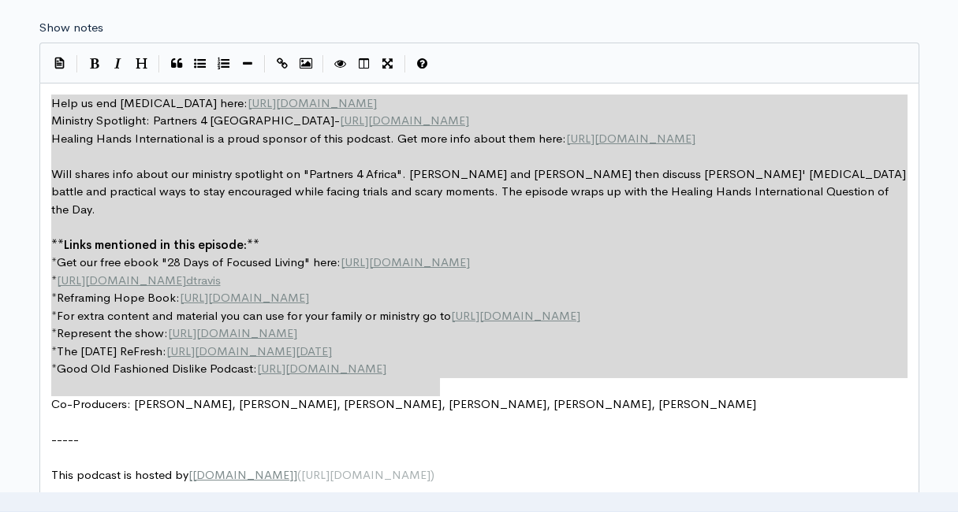
drag, startPoint x: 51, startPoint y: 104, endPoint x: 444, endPoint y: 385, distance: 482.9
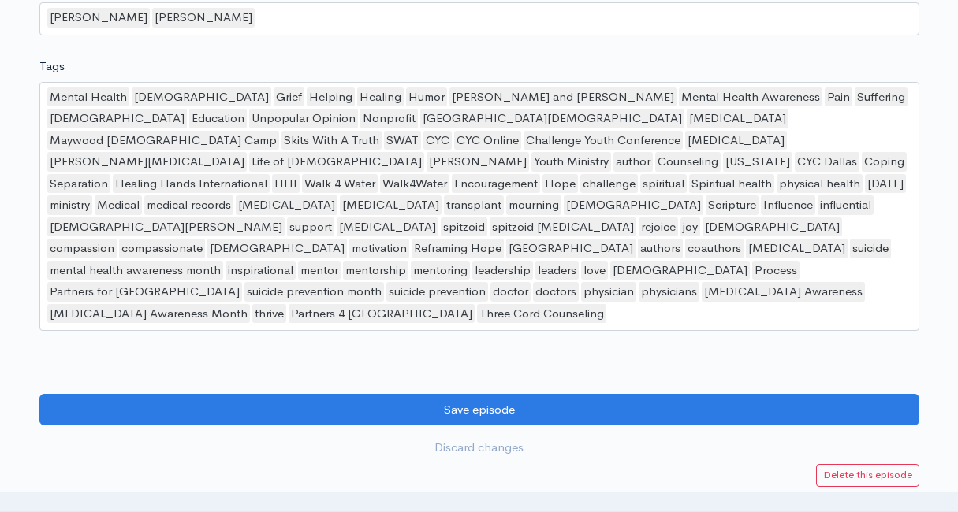
scroll to position [1821, 0]
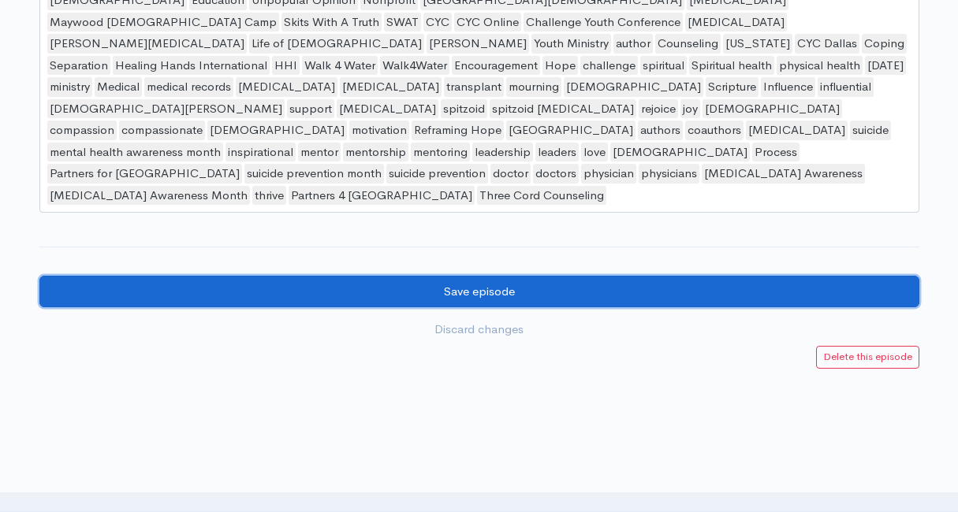
click at [392, 276] on input "Save episode" at bounding box center [479, 292] width 880 height 32
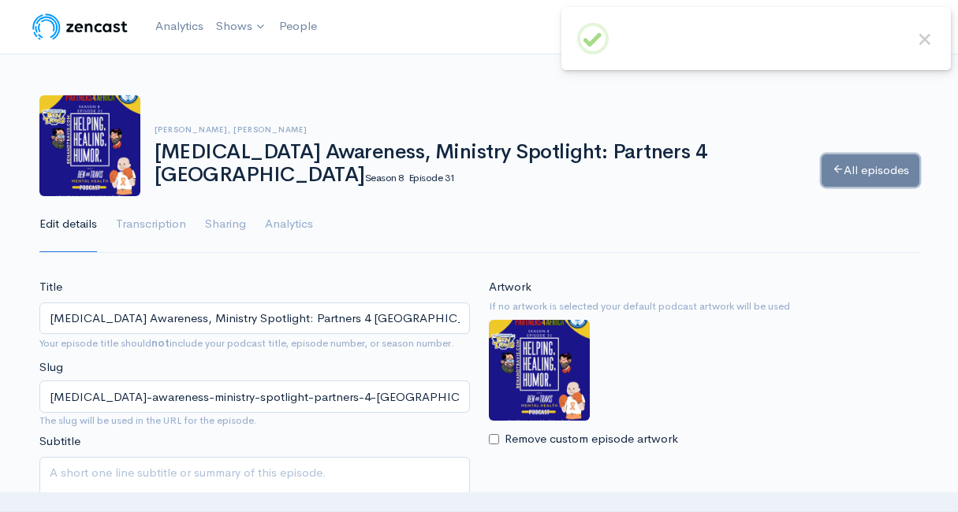
click at [858, 172] on link "All episodes" at bounding box center [870, 170] width 98 height 32
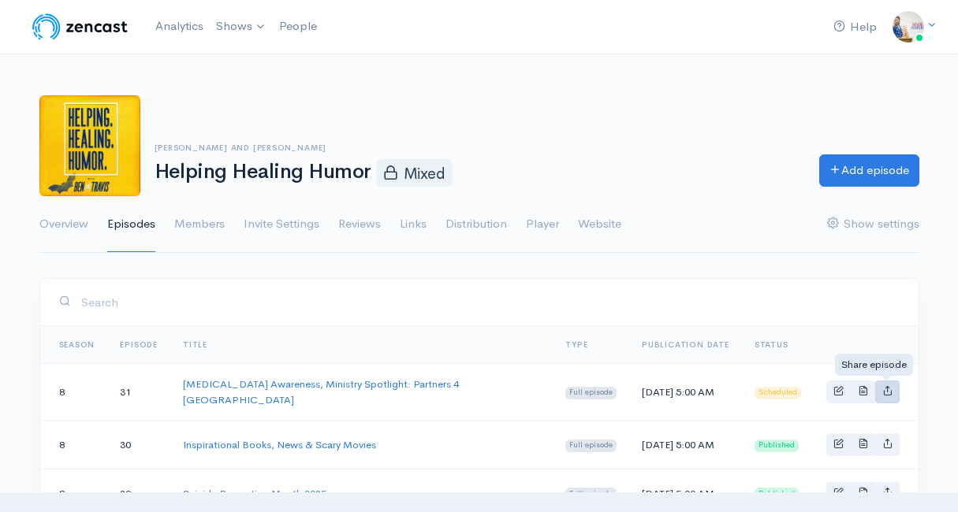
click at [895, 389] on link "Basic example" at bounding box center [887, 392] width 24 height 23
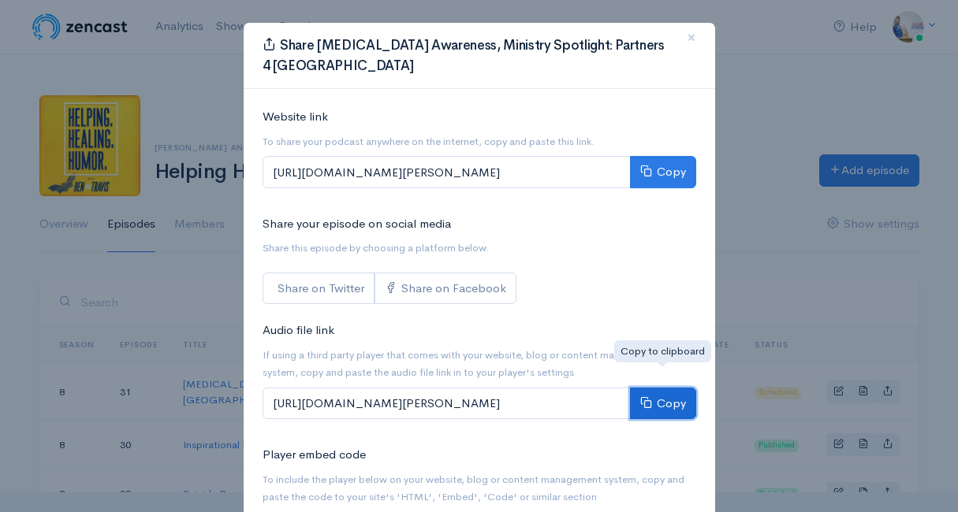
click at [683, 388] on button "Copy" at bounding box center [663, 404] width 66 height 32
click at [697, 31] on button "×" at bounding box center [691, 38] width 47 height 43
